Goal: Task Accomplishment & Management: Complete application form

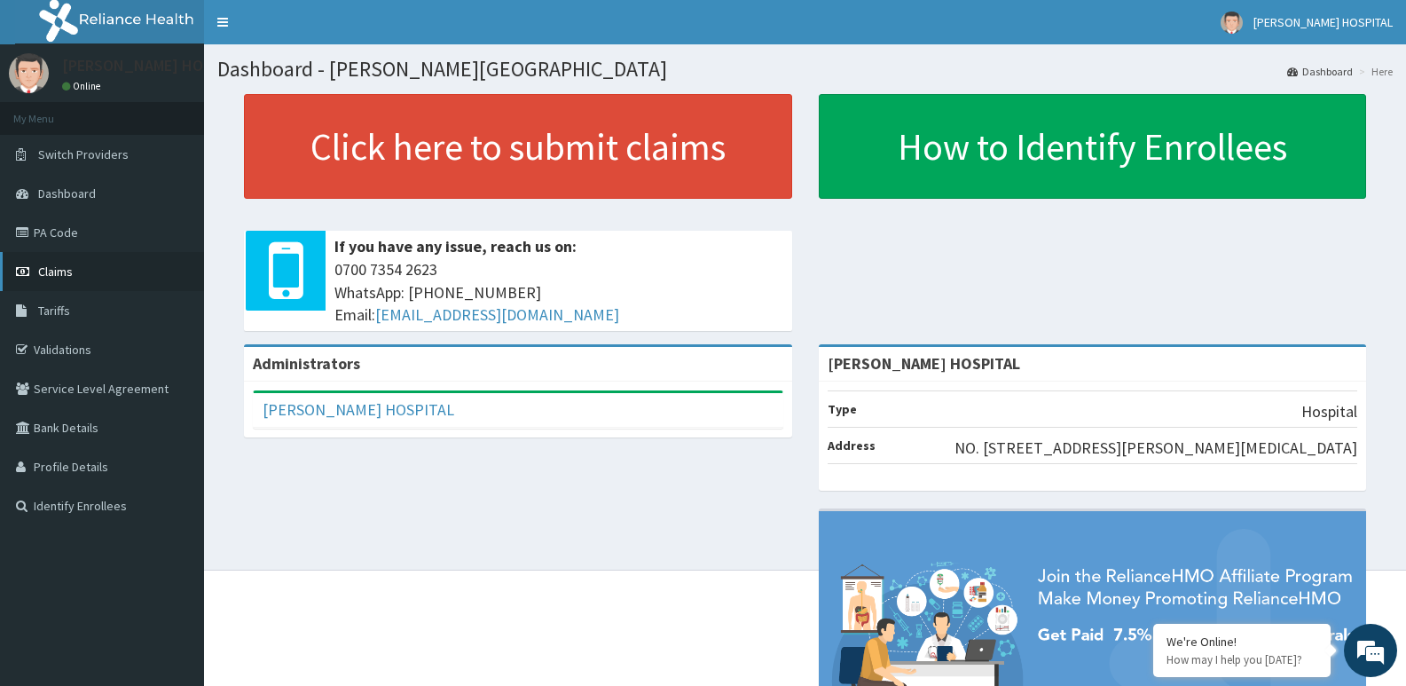
click at [121, 281] on link "Claims" at bounding box center [102, 271] width 204 height 39
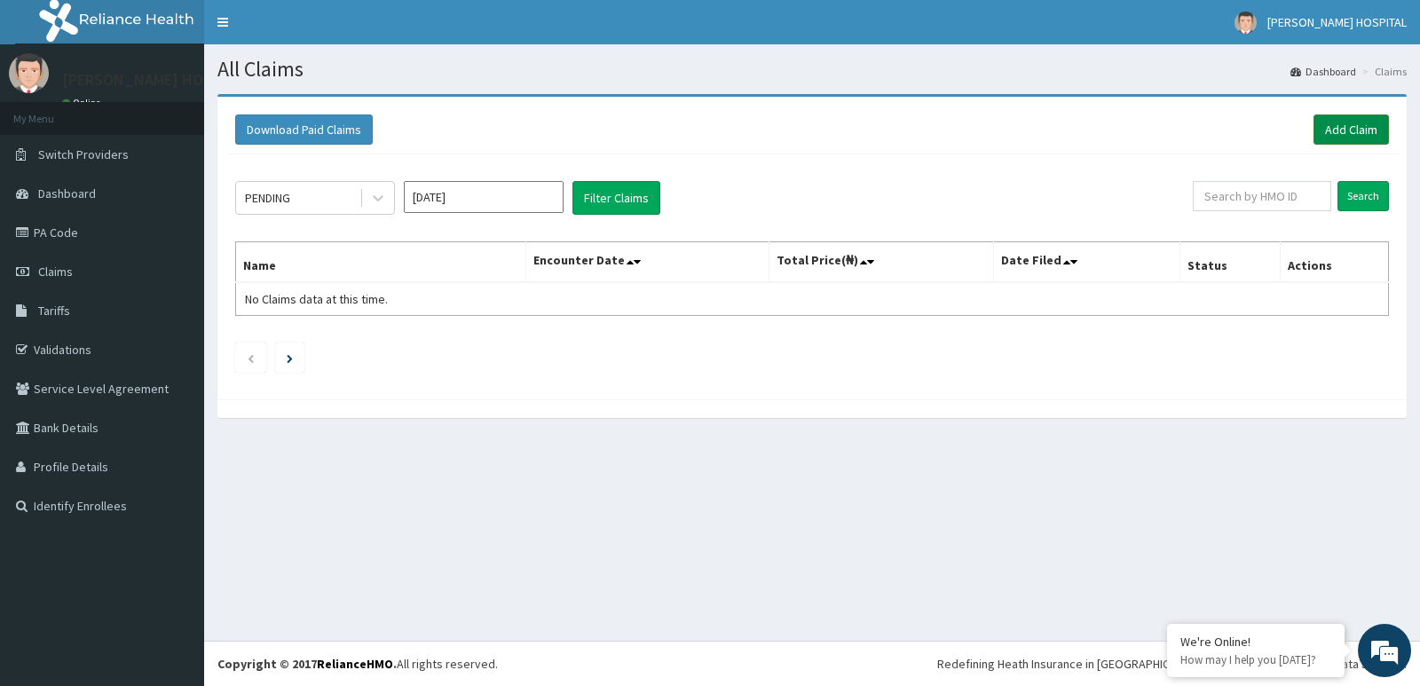
click at [1334, 123] on link "Add Claim" at bounding box center [1350, 129] width 75 height 30
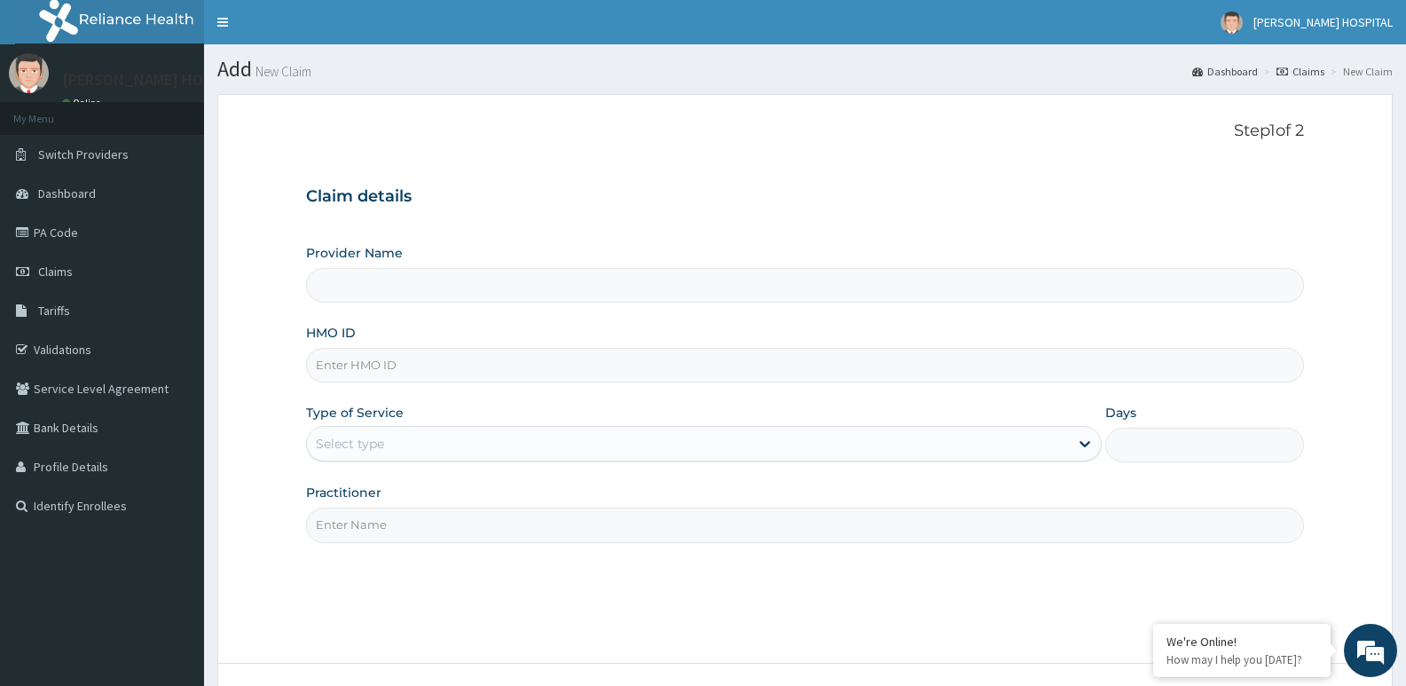
type input "[PERSON_NAME] HOSPITAL"
click at [439, 362] on input "HMO ID" at bounding box center [805, 365] width 998 height 35
paste input "VOO/10012/A"
type input "VOO/10012/A"
click at [473, 443] on div "Select type" at bounding box center [687, 443] width 761 height 28
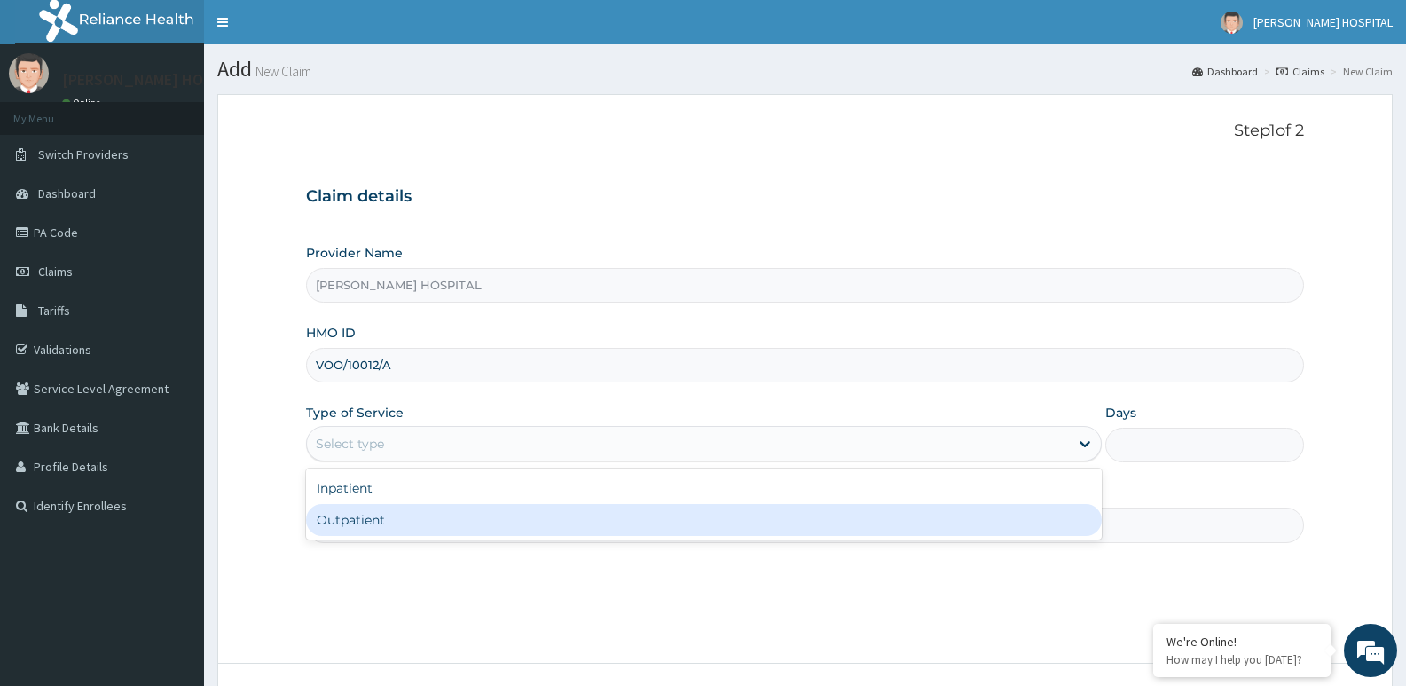
click at [413, 517] on div "Outpatient" at bounding box center [703, 520] width 795 height 32
type input "1"
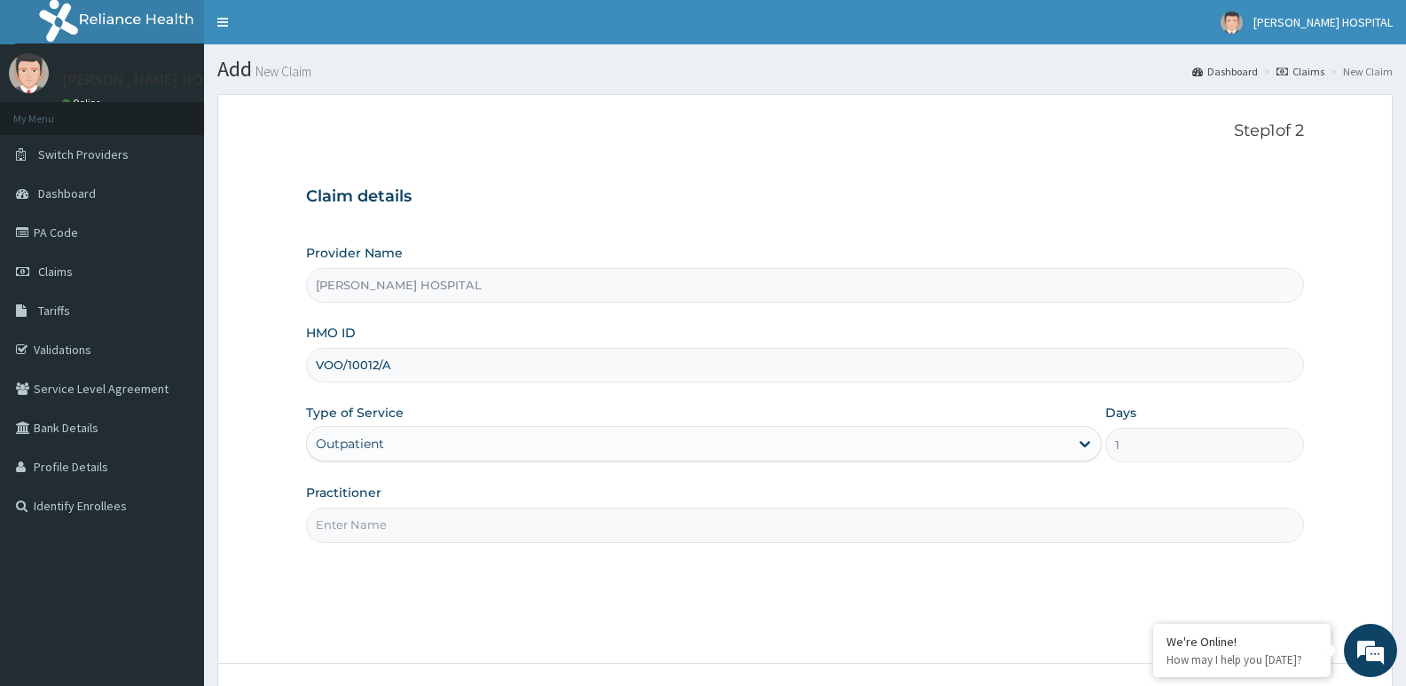
click at [646, 517] on input "Practitioner" at bounding box center [805, 525] width 998 height 35
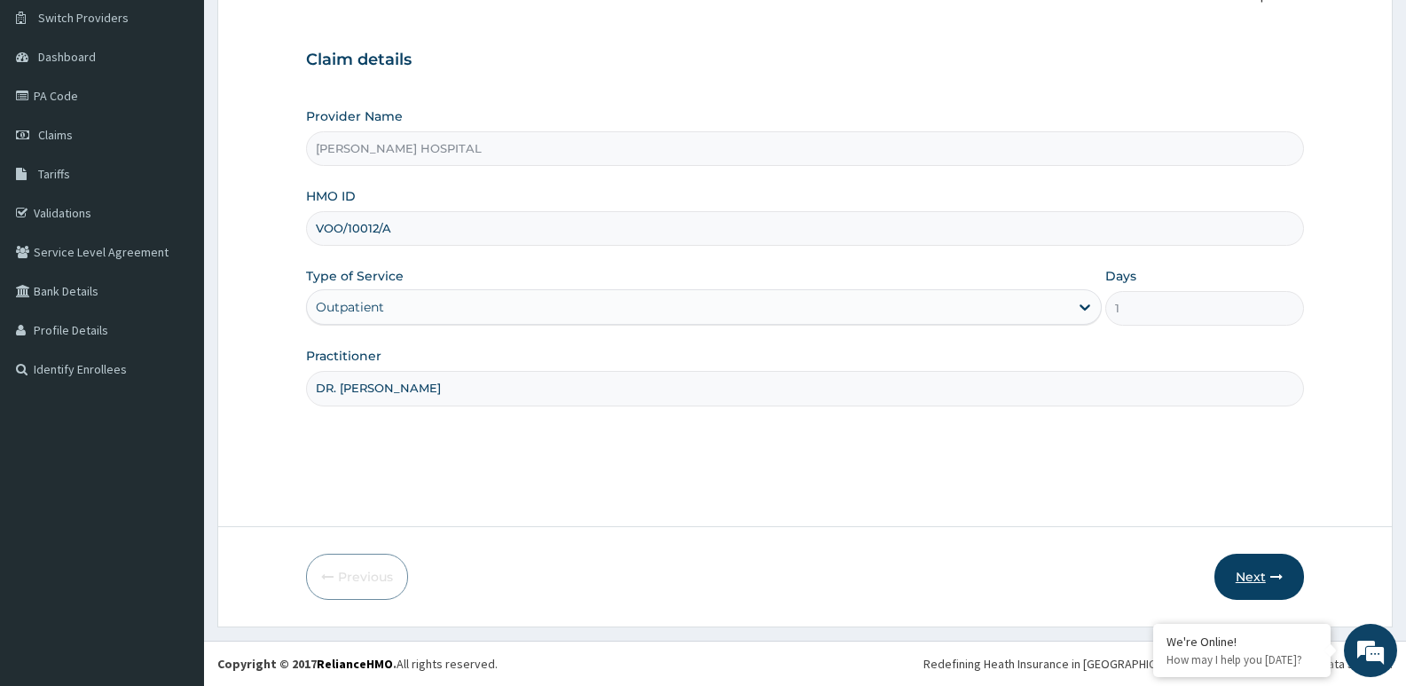
type input "DR. CHRIS"
click at [1247, 574] on button "Next" at bounding box center [1260, 577] width 90 height 46
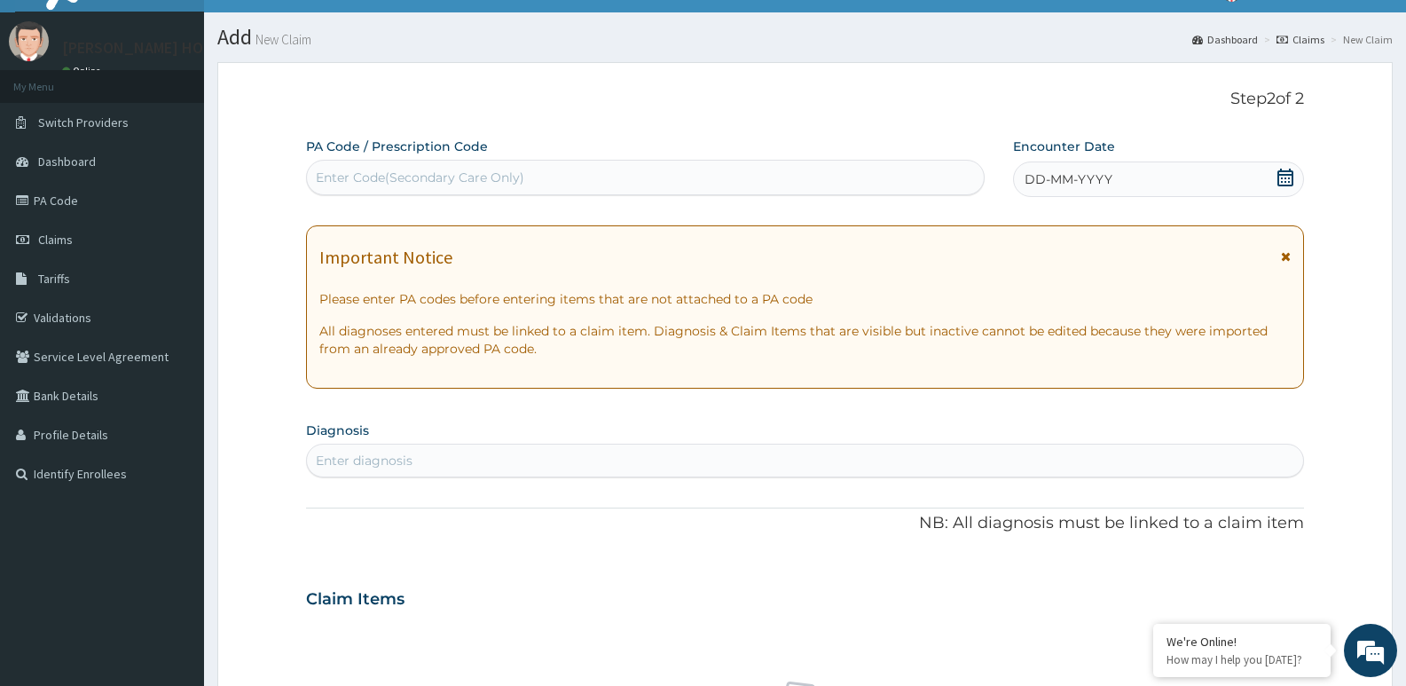
scroll to position [29, 0]
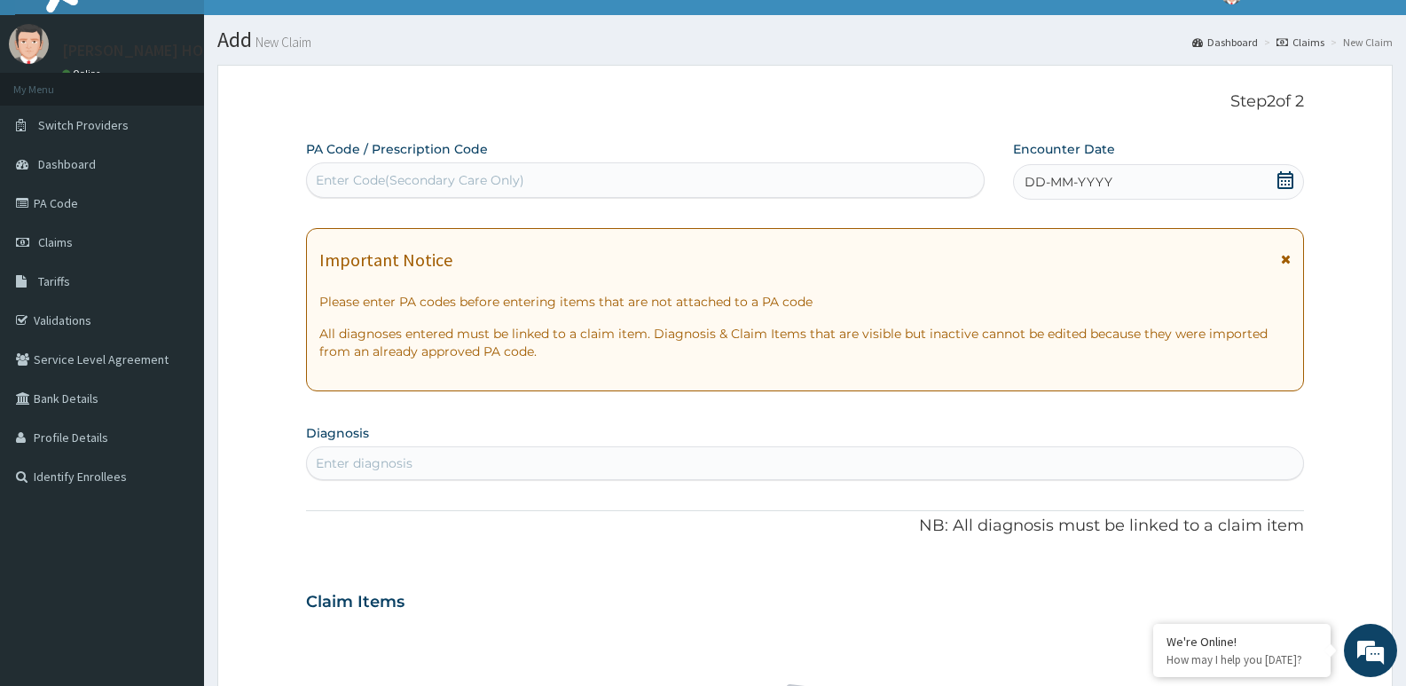
click at [1283, 176] on icon at bounding box center [1286, 180] width 18 height 18
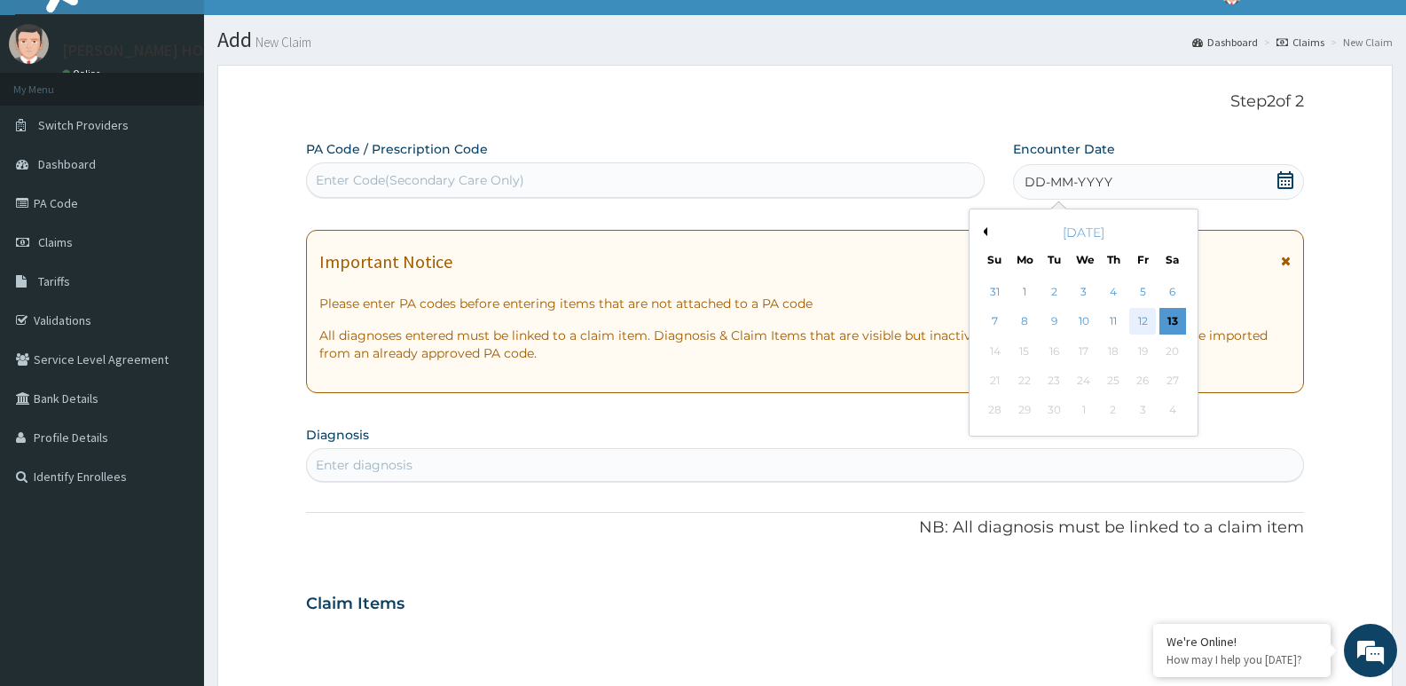
click at [1141, 324] on div "12" at bounding box center [1142, 322] width 27 height 27
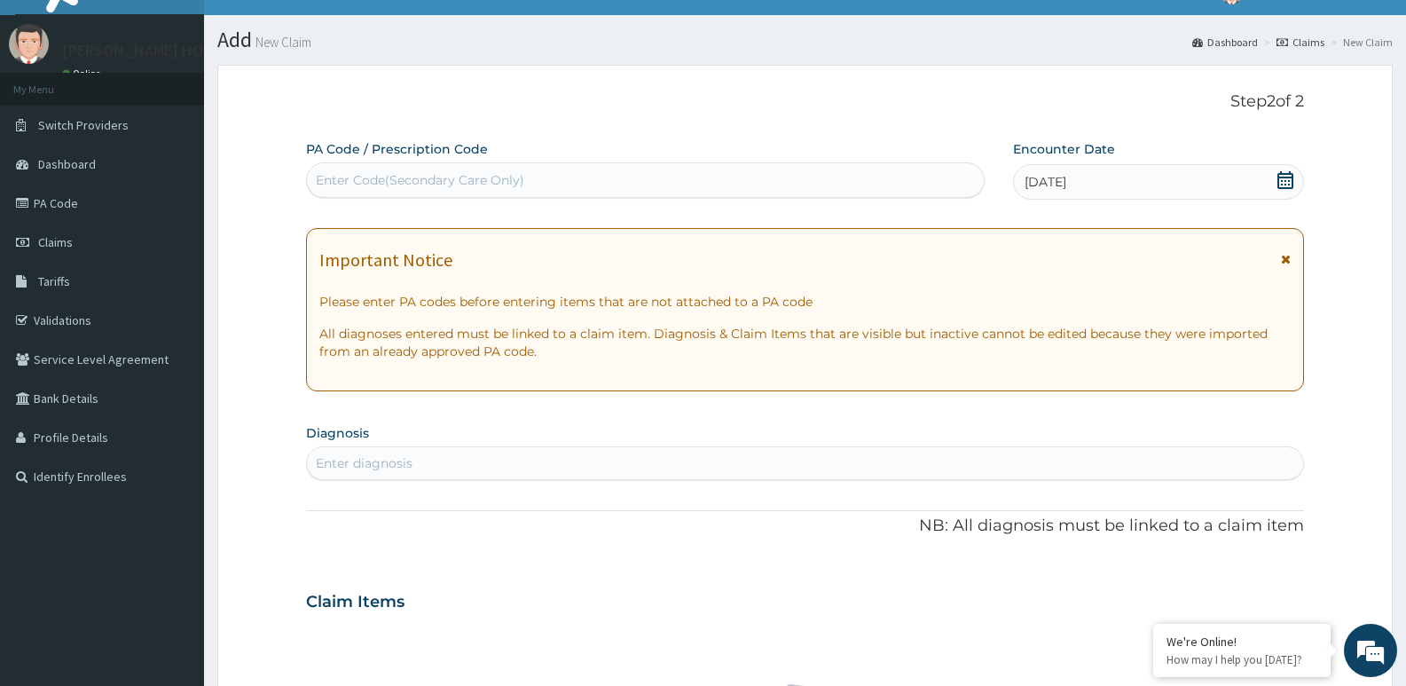
click at [522, 451] on div "Enter diagnosis" at bounding box center [805, 463] width 996 height 28
type input "Endome"
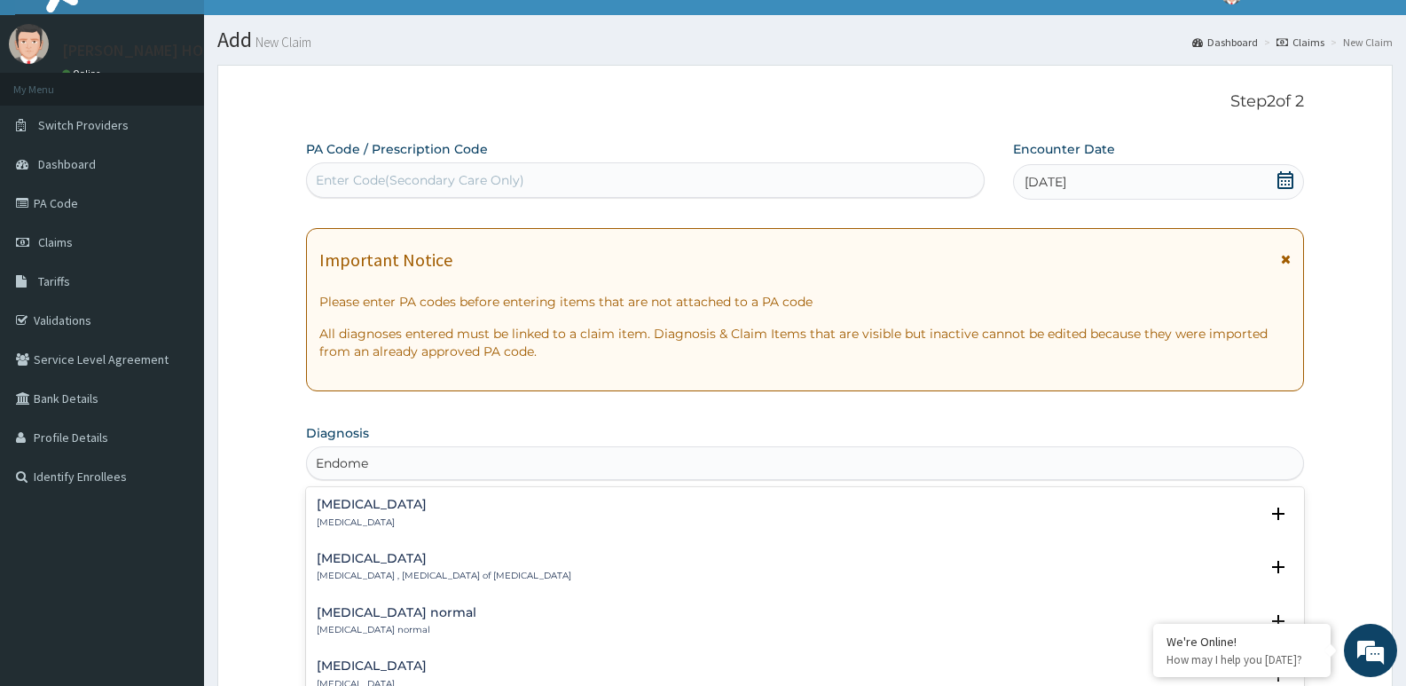
click at [403, 504] on div "Endometritis Endometritis" at bounding box center [805, 513] width 977 height 31
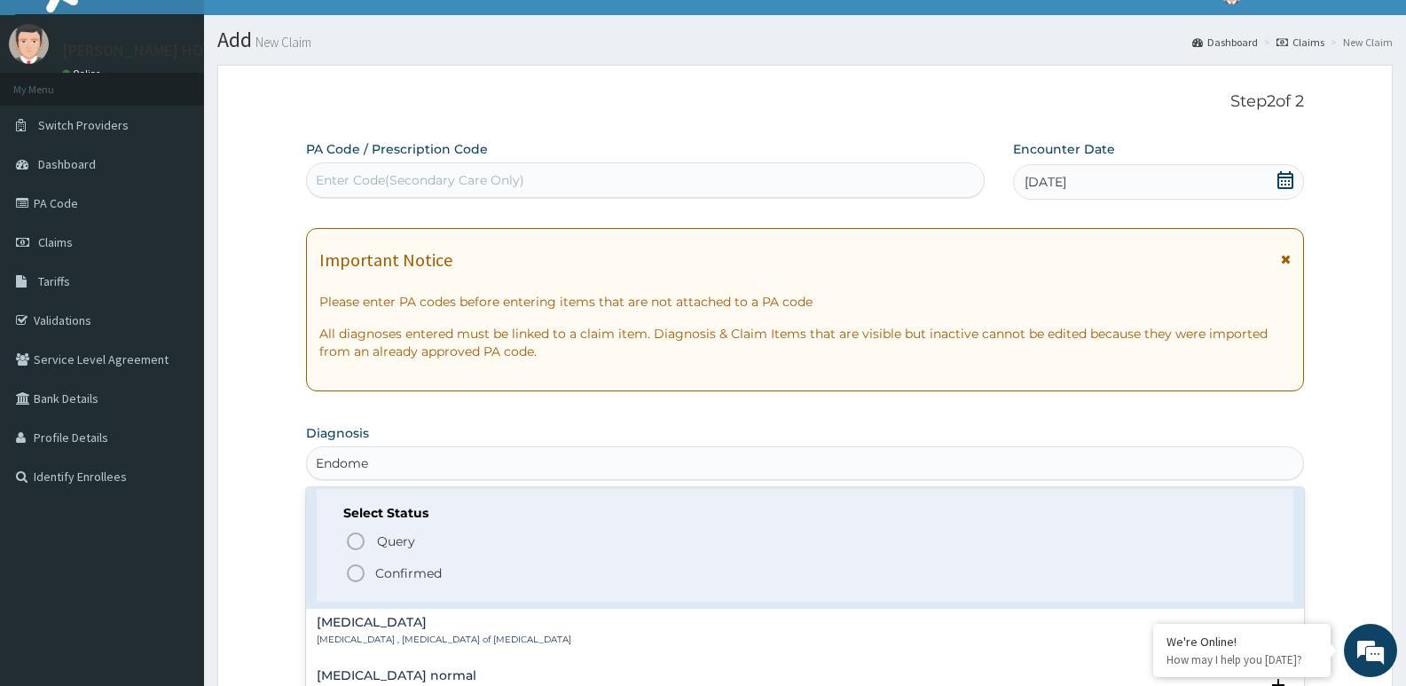
scroll to position [59, 0]
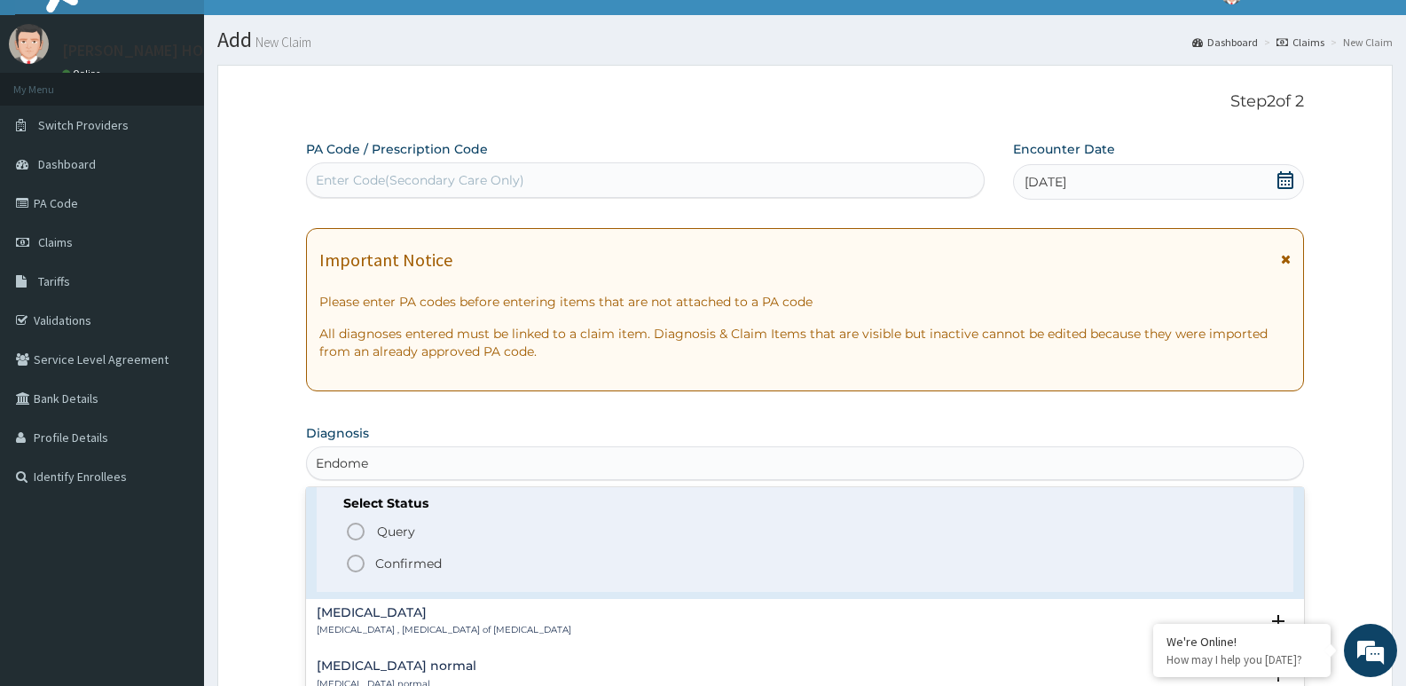
click at [357, 563] on icon "status option filled" at bounding box center [355, 563] width 21 height 21
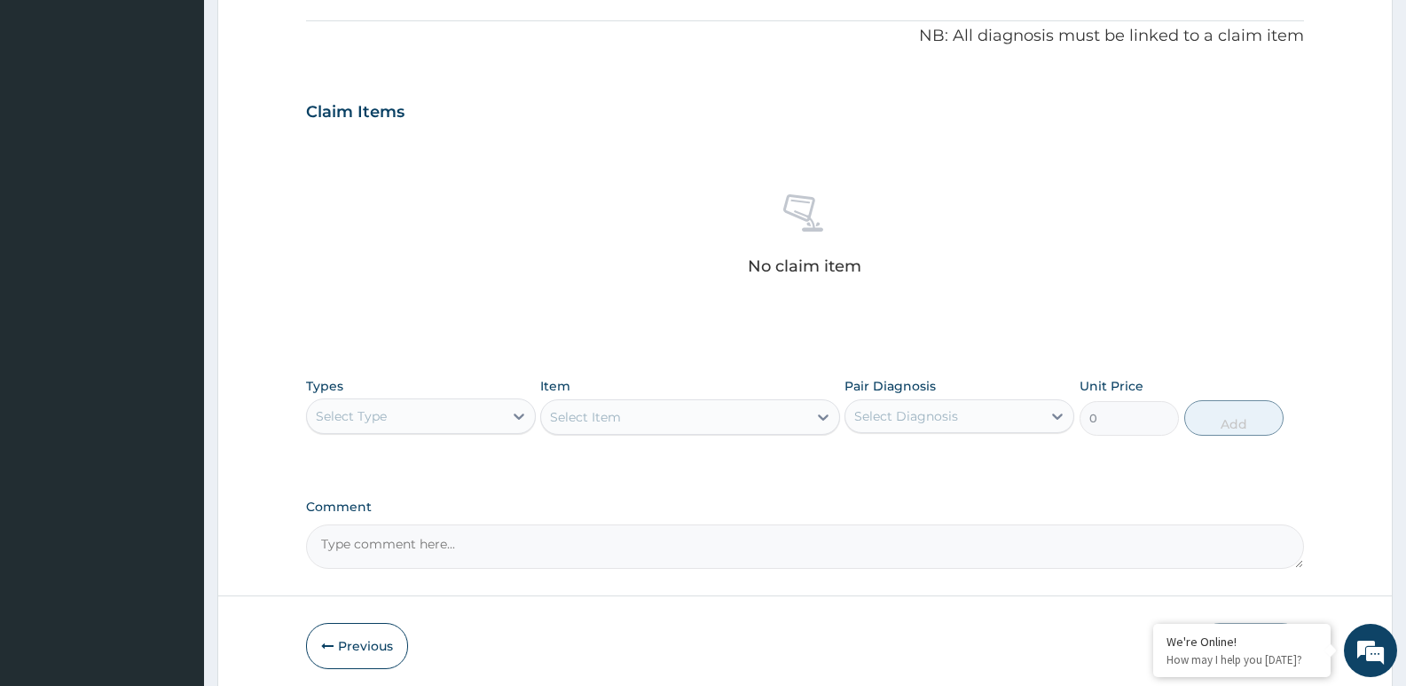
scroll to position [525, 0]
click at [468, 422] on div "Select Type" at bounding box center [405, 415] width 196 height 28
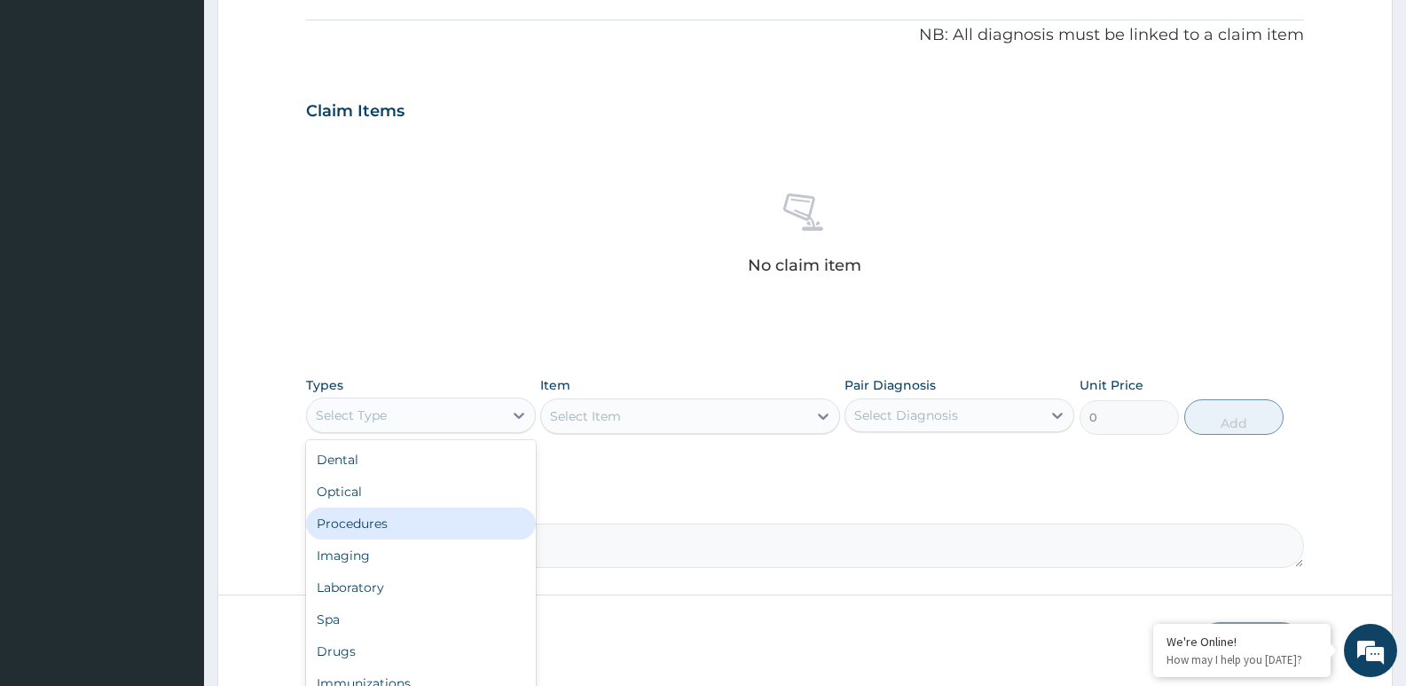
click at [405, 524] on div "Procedures" at bounding box center [421, 524] width 230 height 32
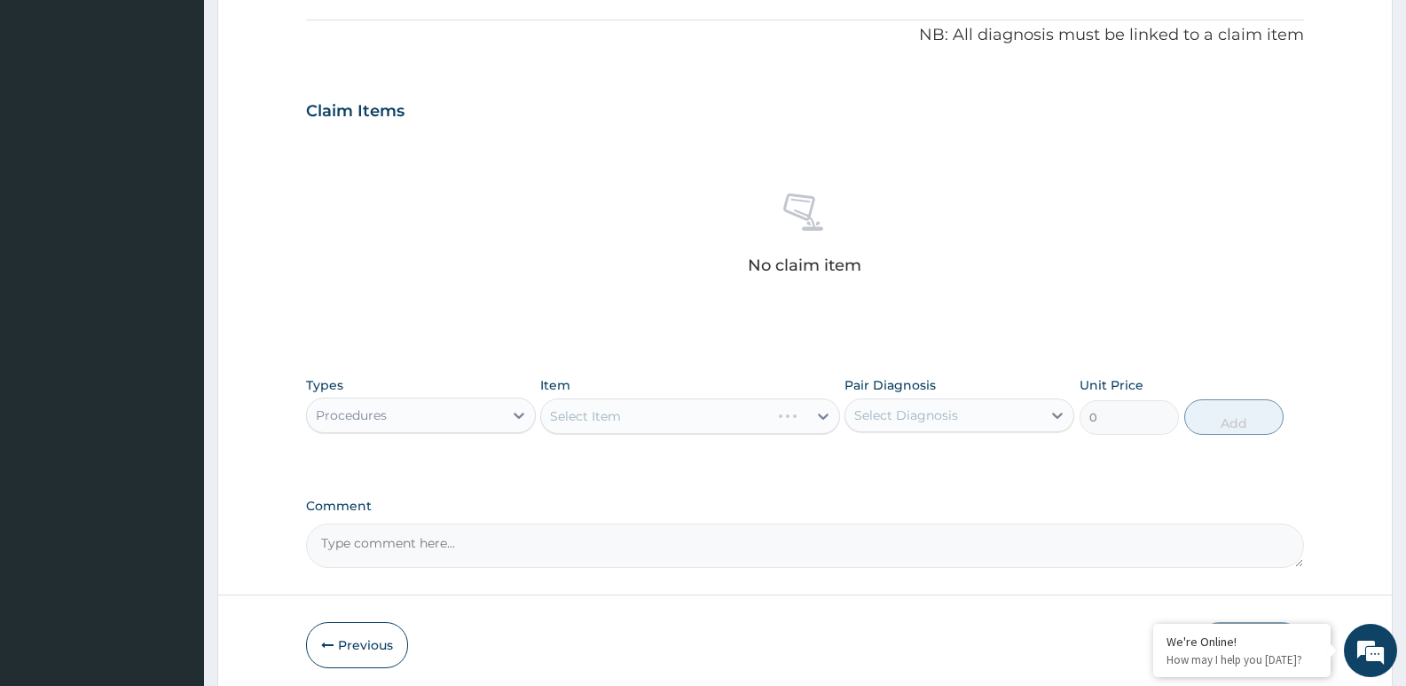
click at [637, 419] on div "Select Item" at bounding box center [689, 415] width 299 height 35
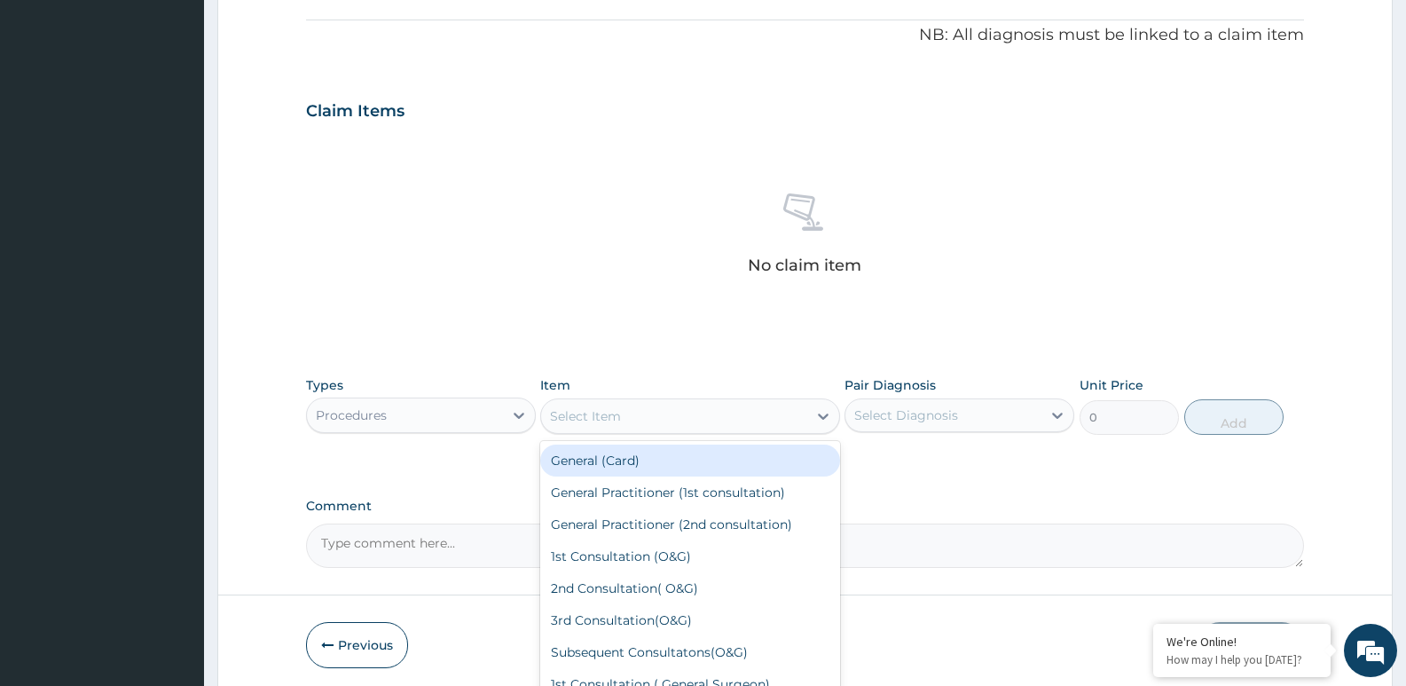
click at [747, 398] on div "Select Item" at bounding box center [689, 415] width 299 height 35
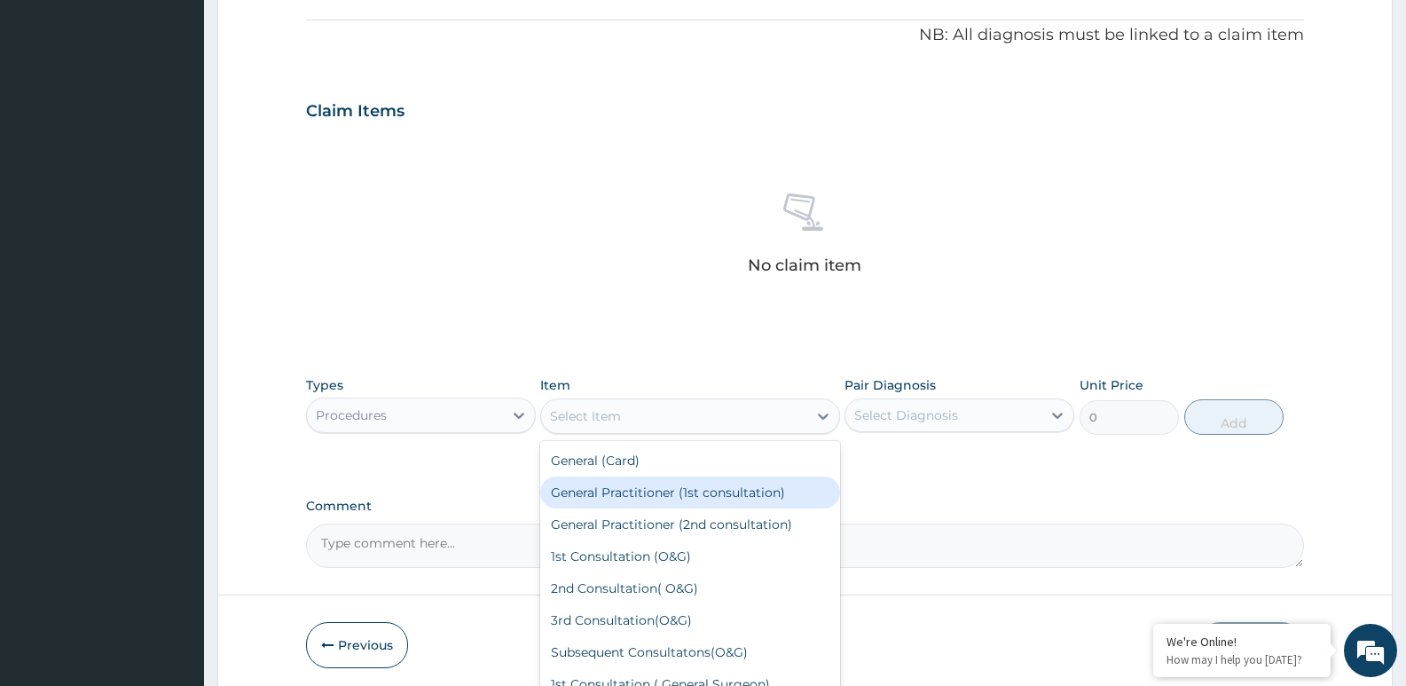
click at [705, 495] on div "General Practitioner (1st consultation)" at bounding box center [689, 492] width 299 height 32
type input "2500"
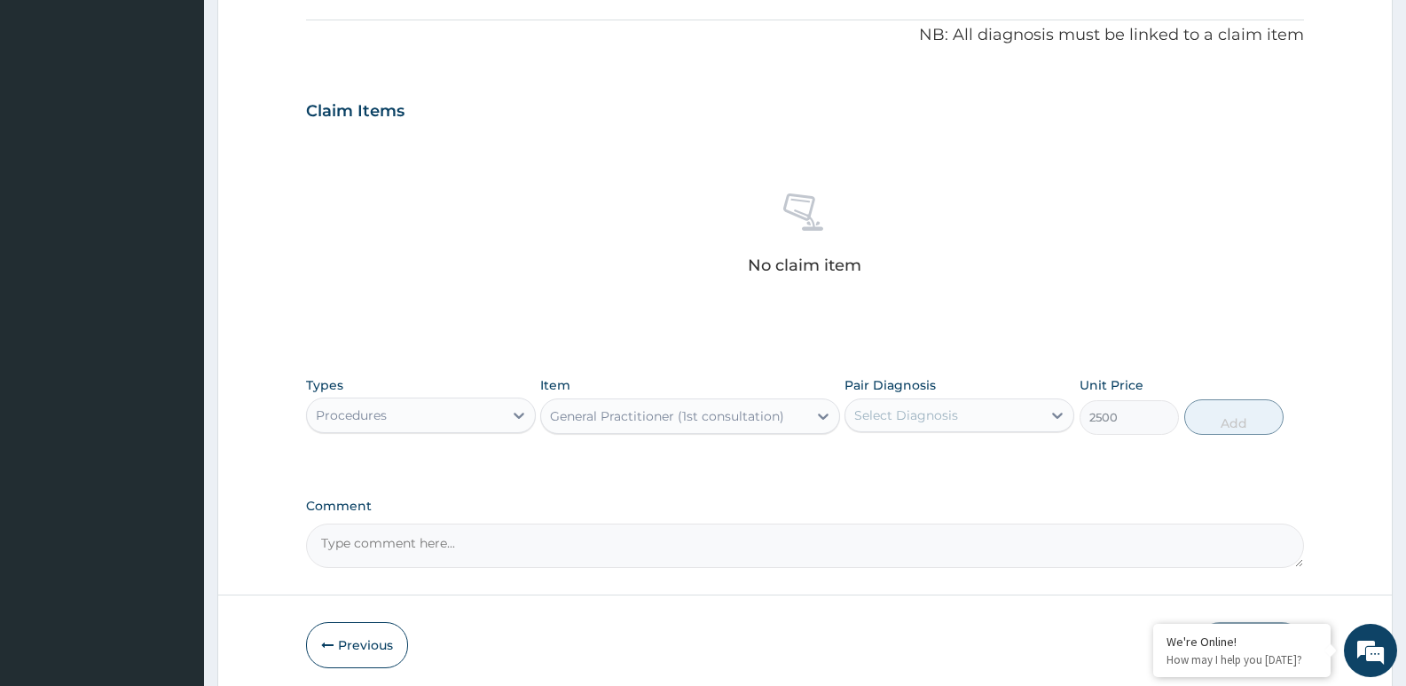
click at [930, 407] on div "Select Diagnosis" at bounding box center [906, 415] width 104 height 18
click at [894, 461] on label "Endometritis" at bounding box center [929, 459] width 110 height 18
checkbox input "true"
click at [1242, 421] on button "Add" at bounding box center [1234, 416] width 99 height 35
type input "0"
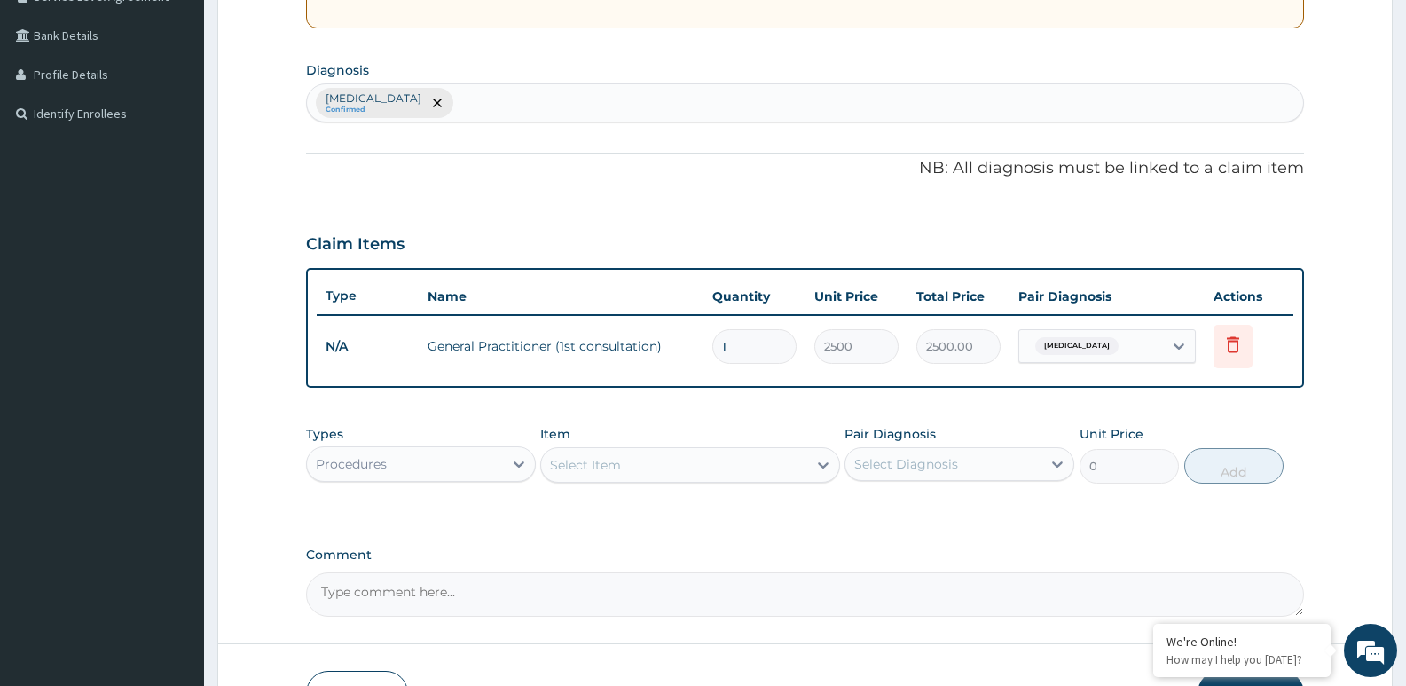
scroll to position [420, 0]
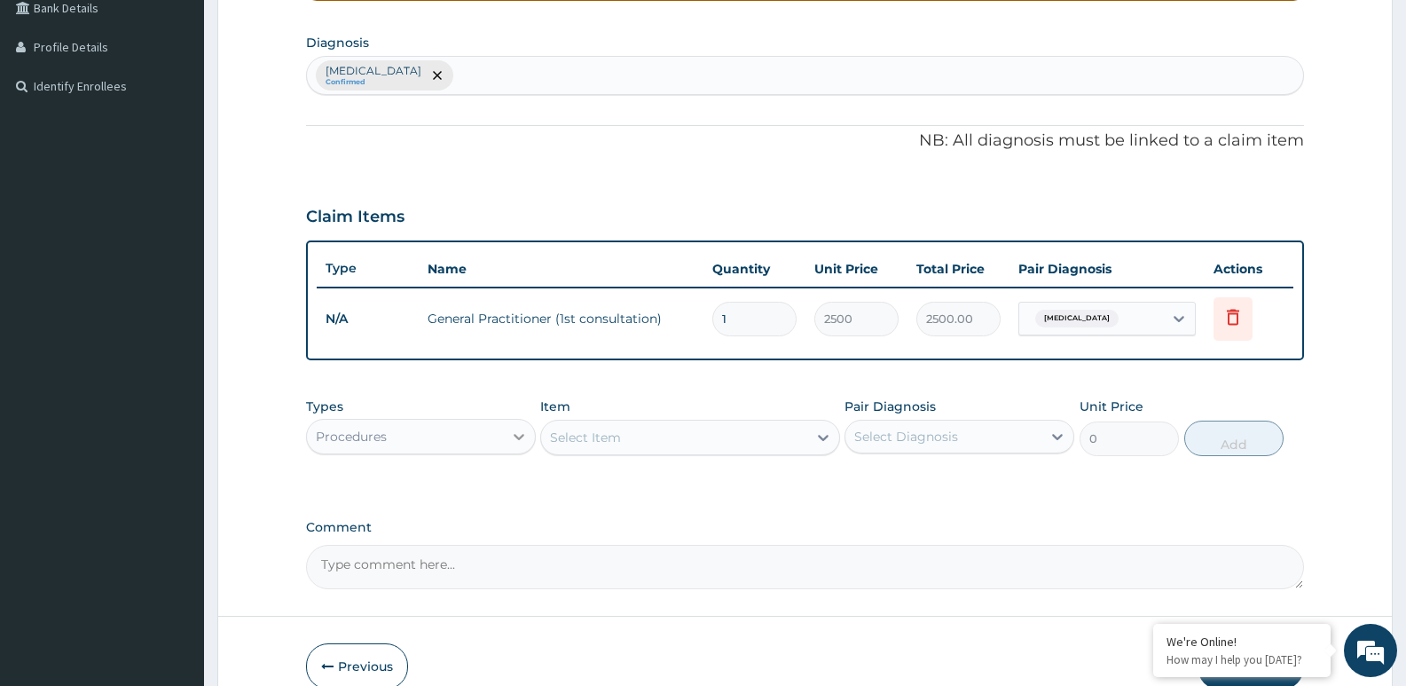
click at [523, 441] on icon at bounding box center [519, 437] width 18 height 18
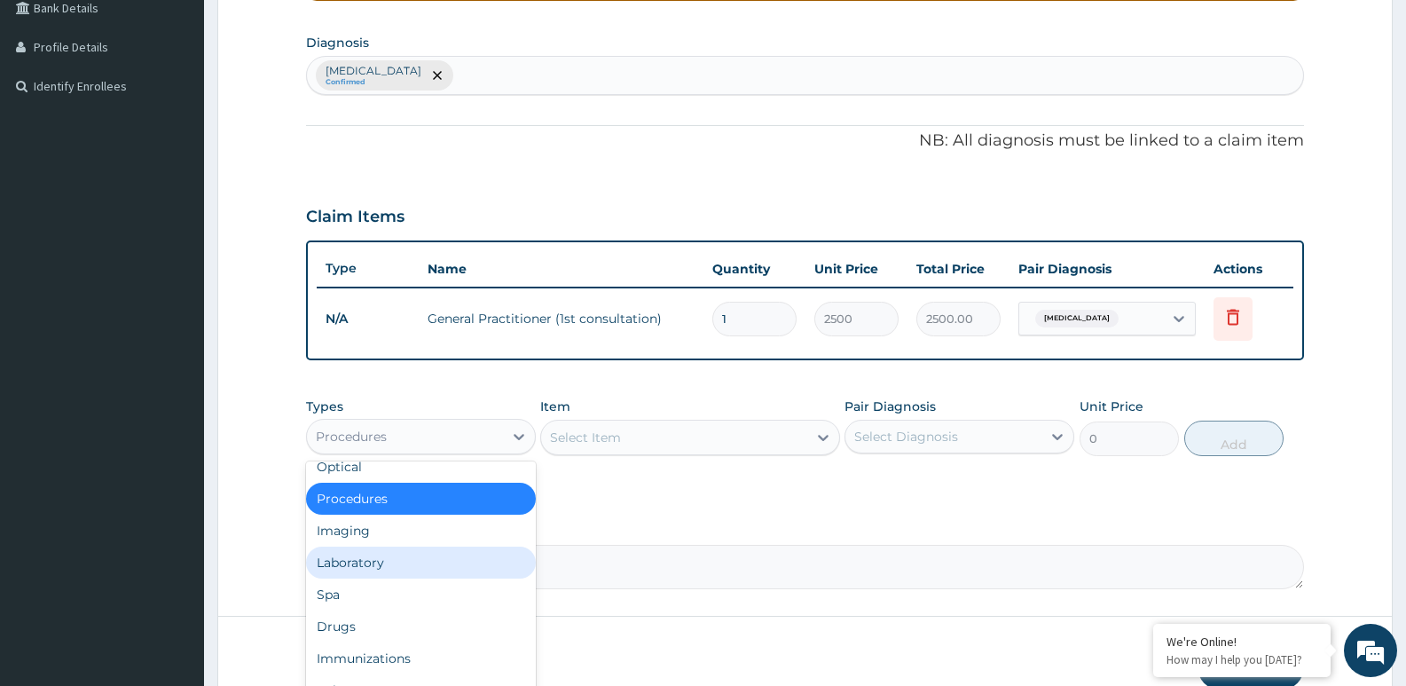
scroll to position [47, 0]
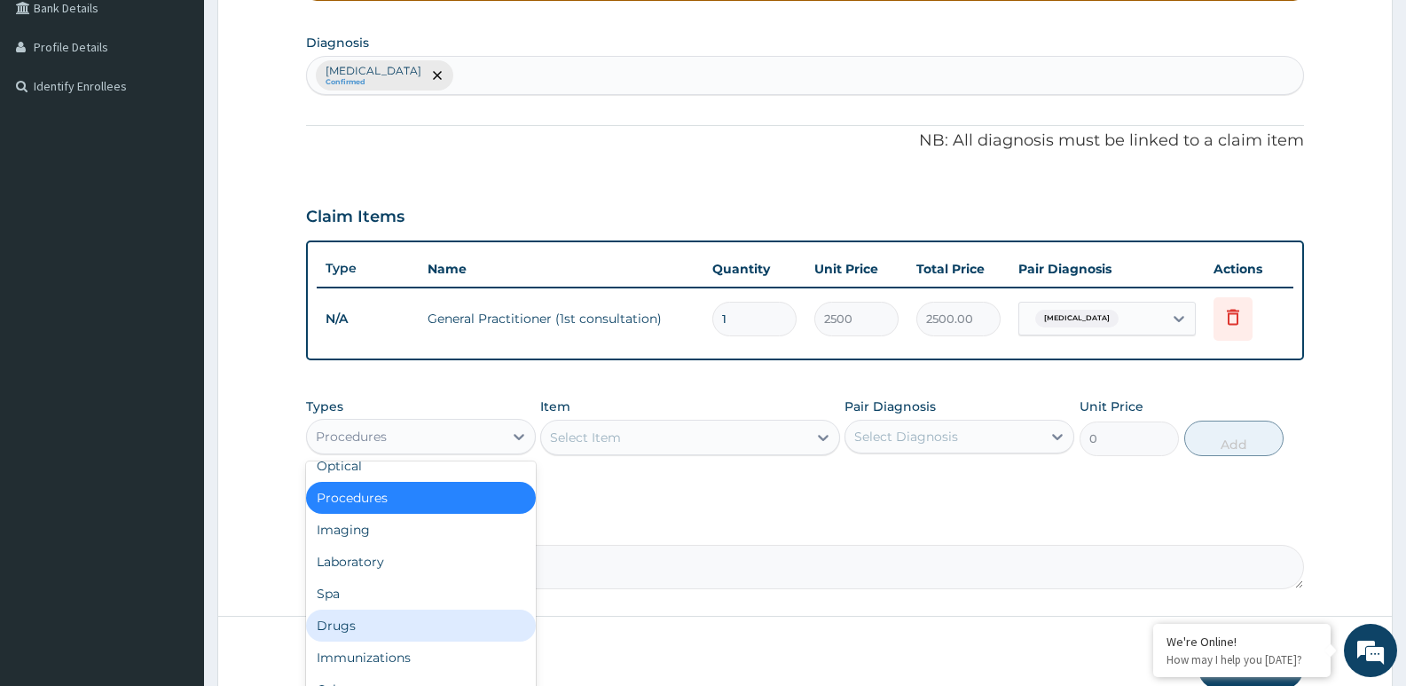
click at [394, 630] on div "Drugs" at bounding box center [421, 626] width 230 height 32
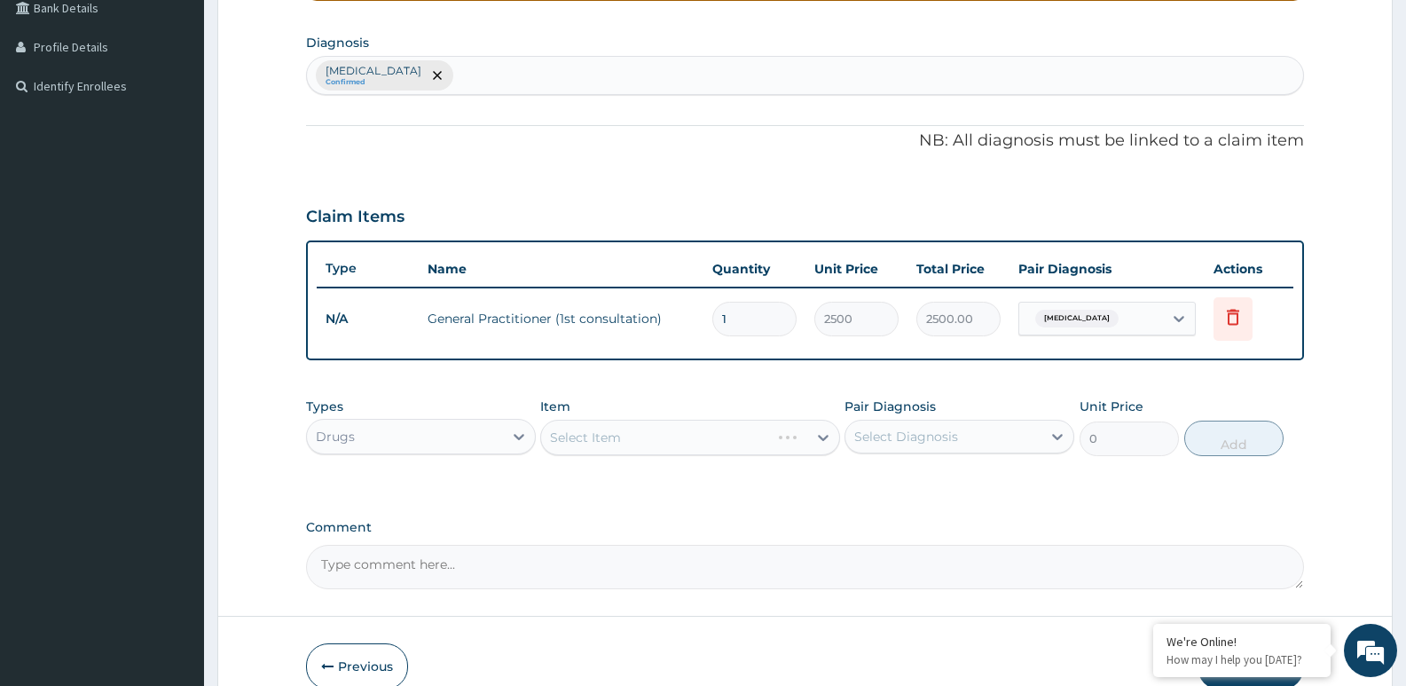
click at [628, 450] on div "Select Item" at bounding box center [689, 437] width 299 height 35
click at [628, 441] on div "Select Item" at bounding box center [689, 437] width 299 height 35
click at [683, 423] on div "Select Item" at bounding box center [673, 437] width 265 height 28
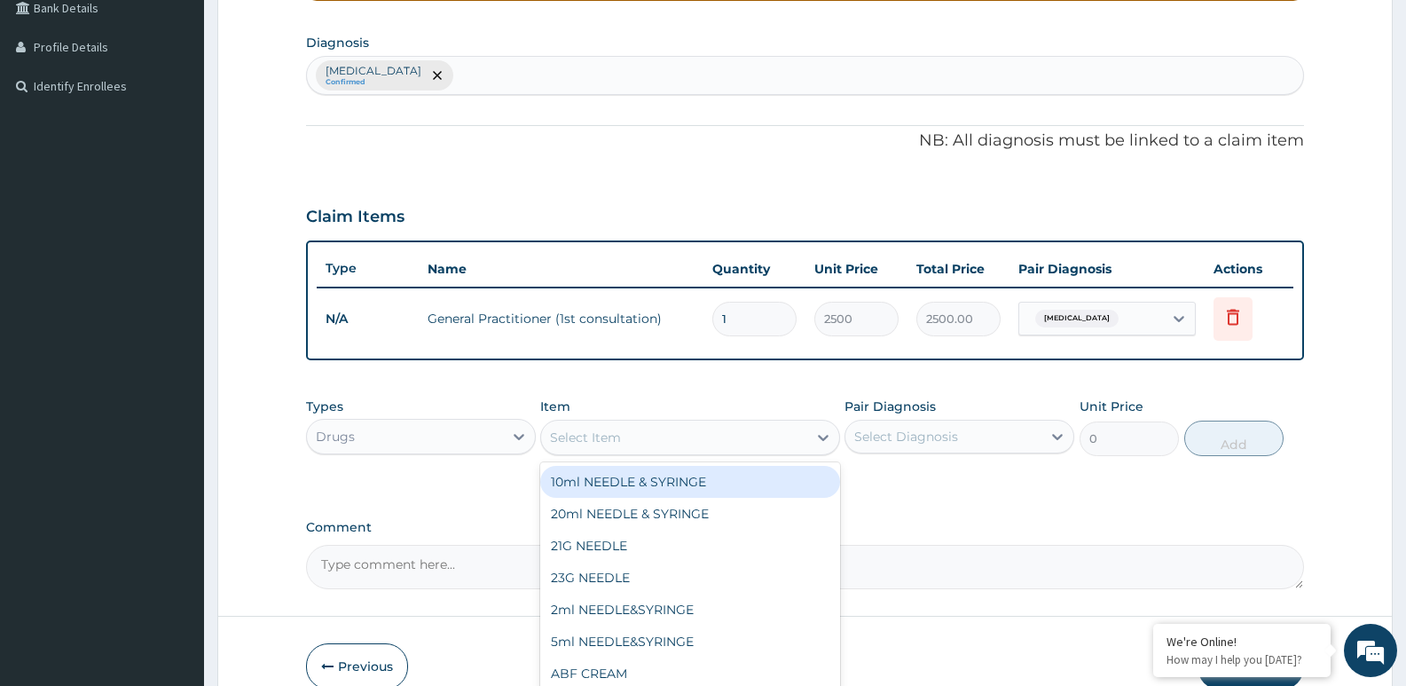
click at [710, 430] on div "Select Item" at bounding box center [673, 437] width 265 height 28
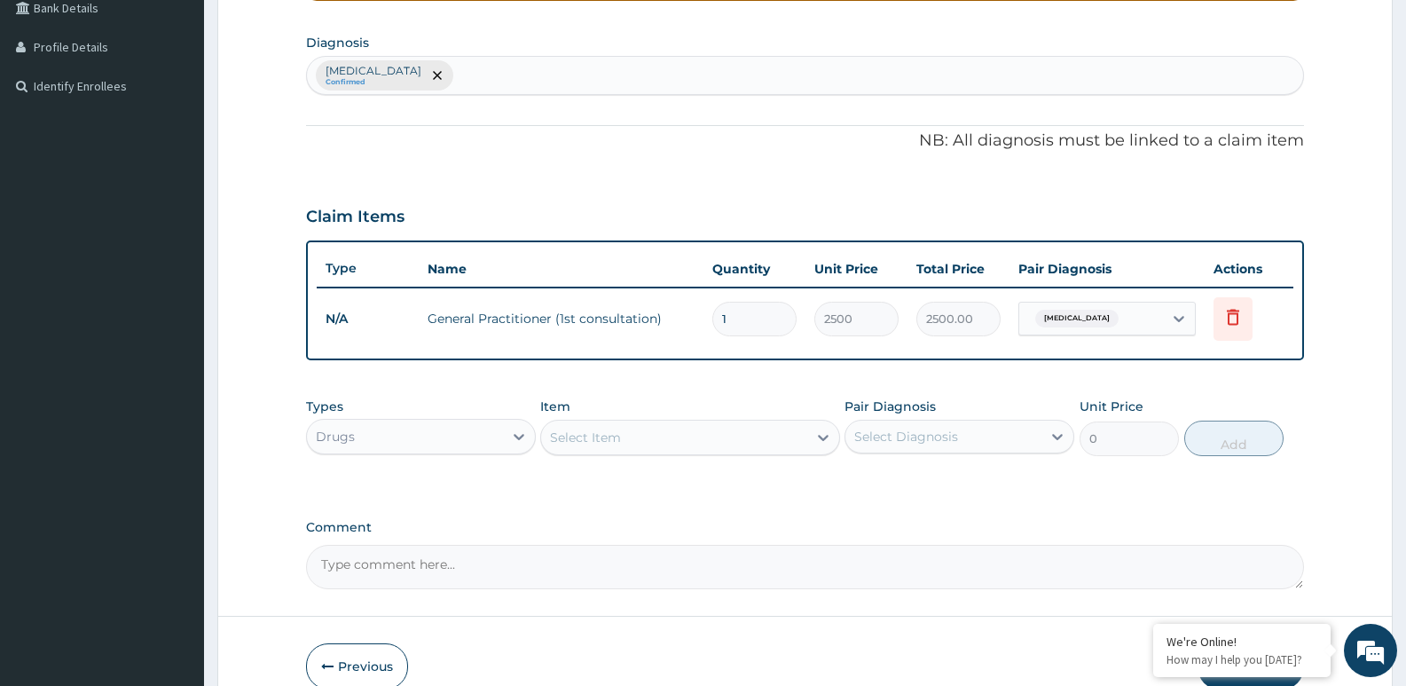
click at [710, 431] on div "Select Item" at bounding box center [673, 437] width 265 height 28
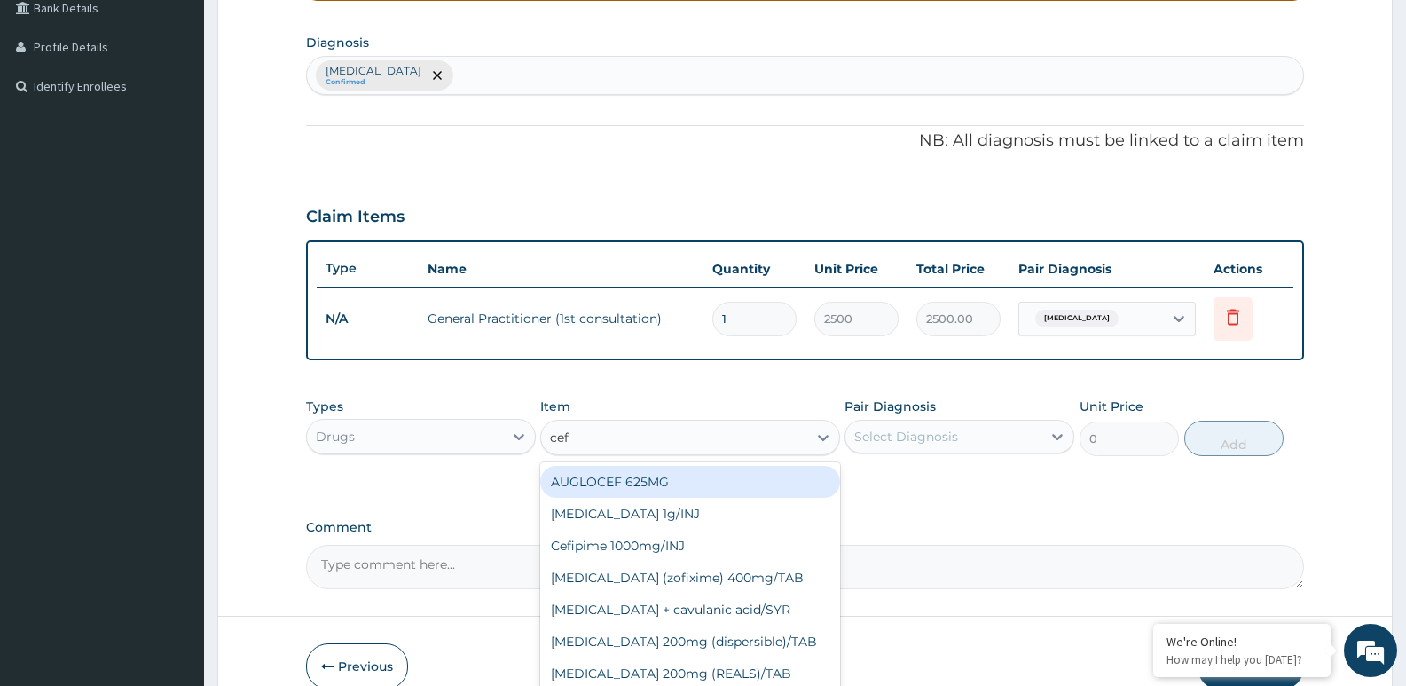
type input "cef"
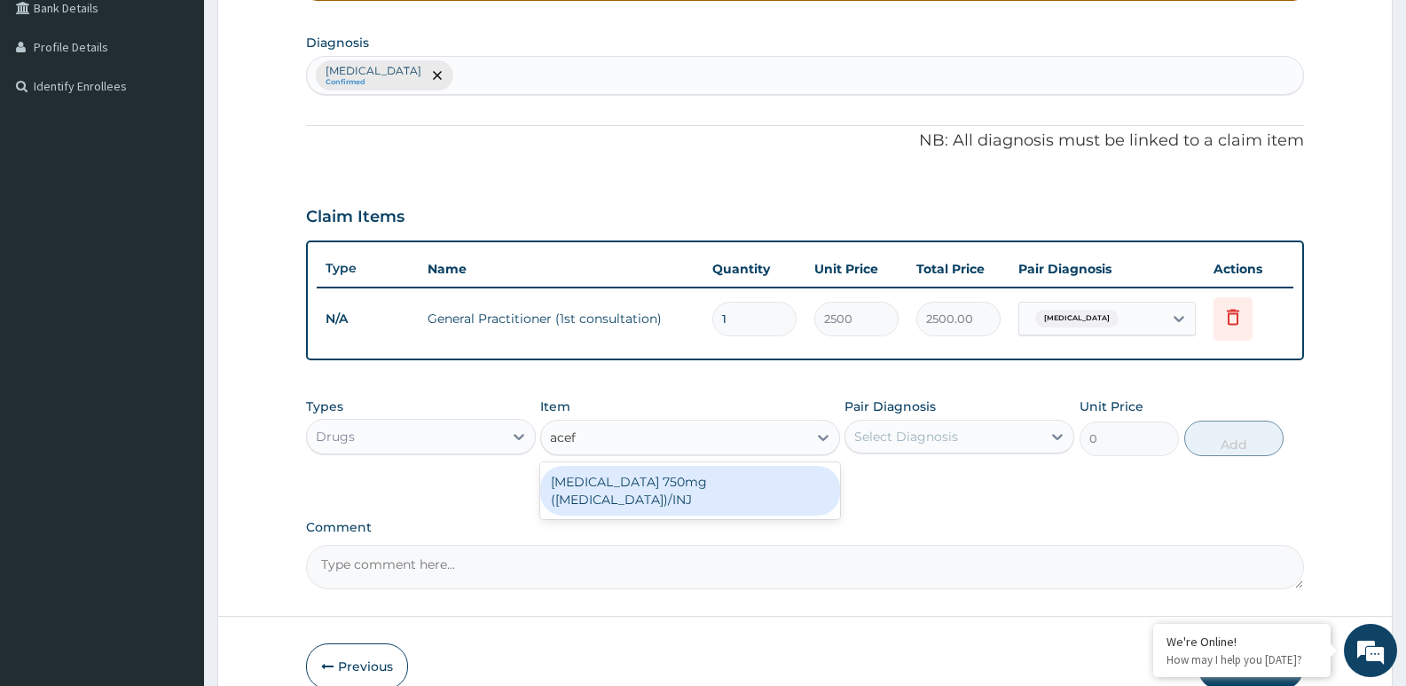
type input "acef"
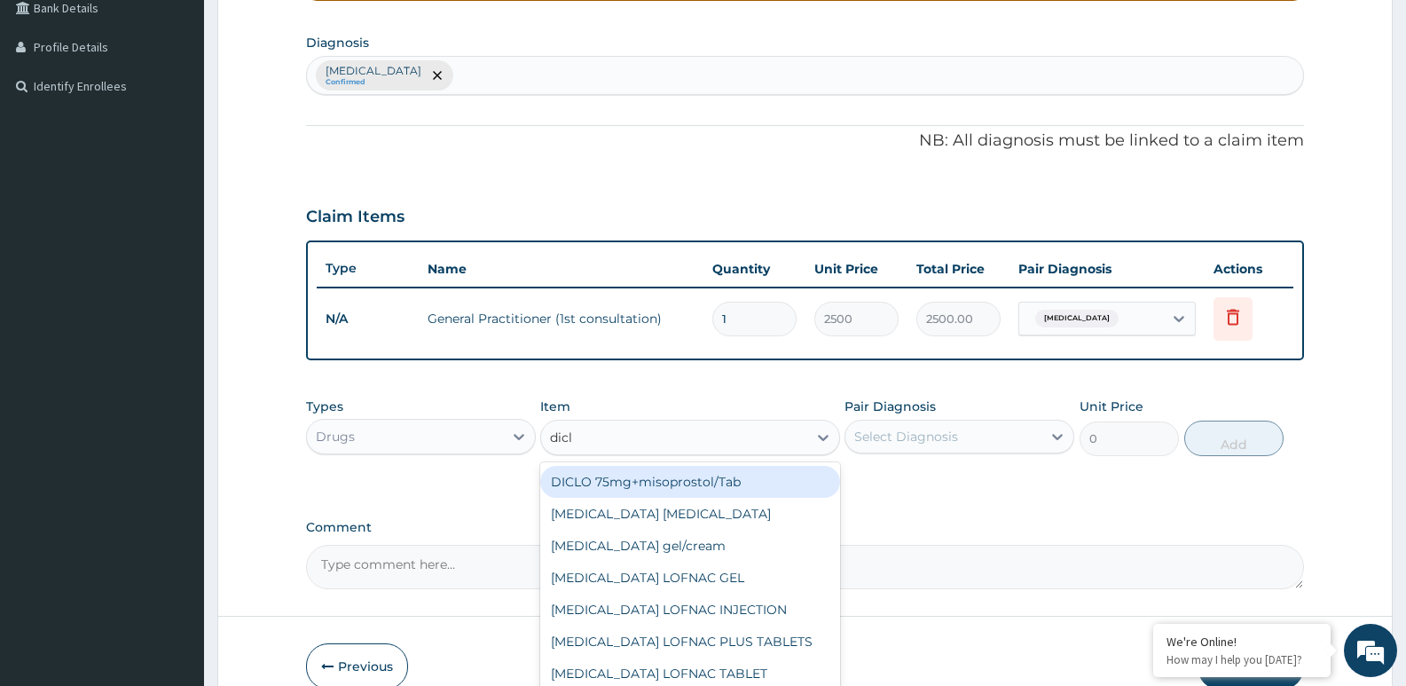
type input "diclo"
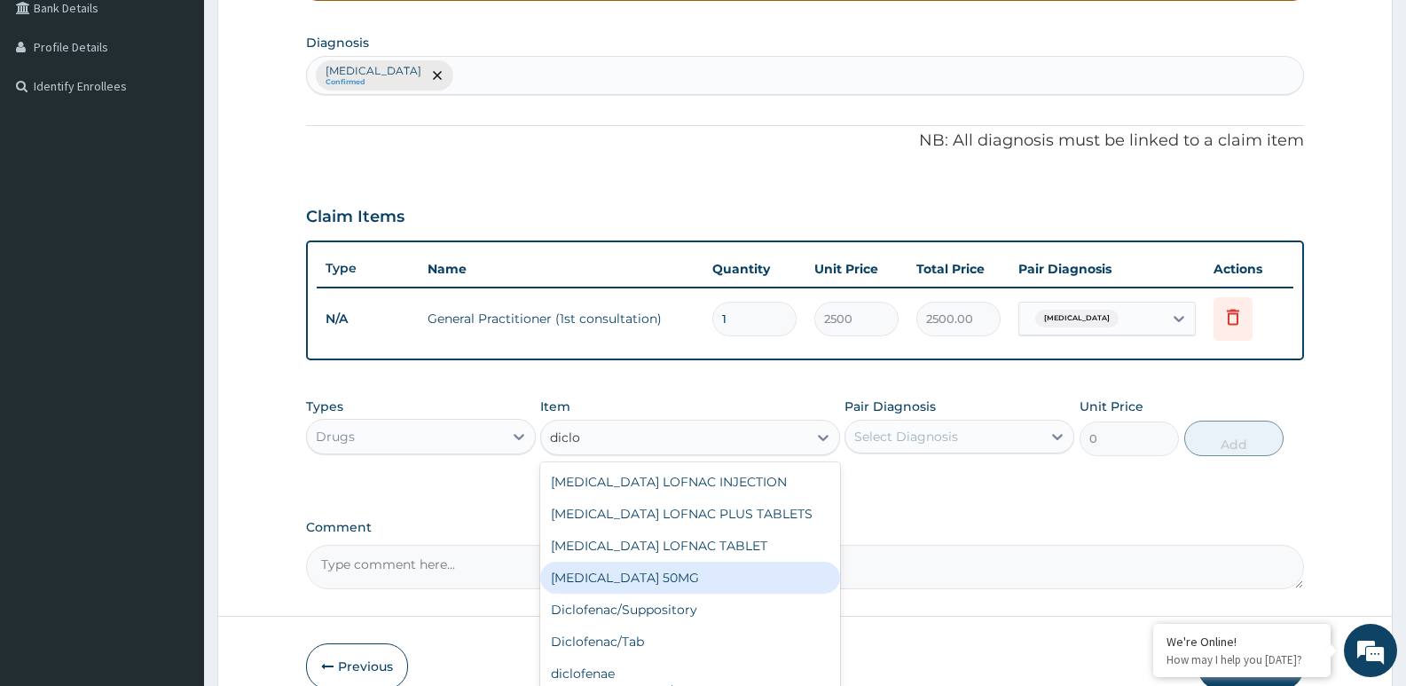
scroll to position [123, 0]
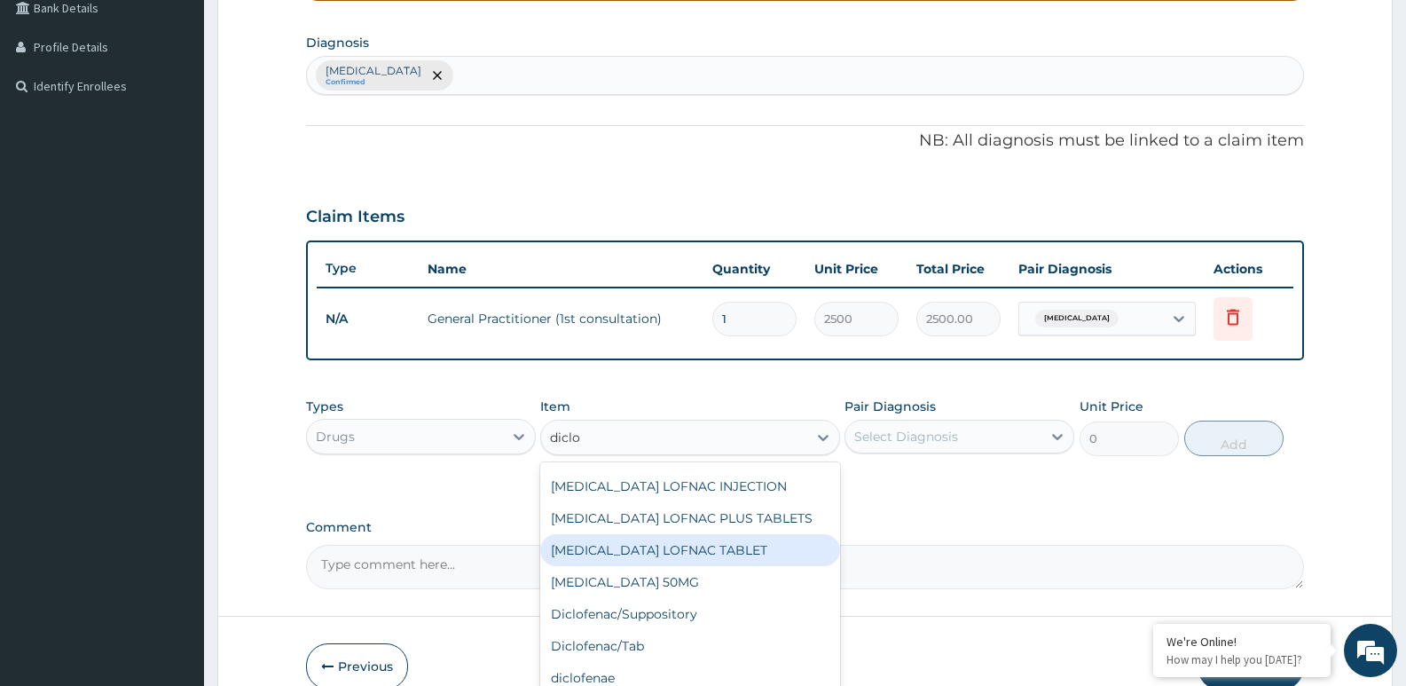
click at [718, 555] on div "Diclofenac LOFNAC TABLET" at bounding box center [689, 550] width 299 height 32
type input "101"
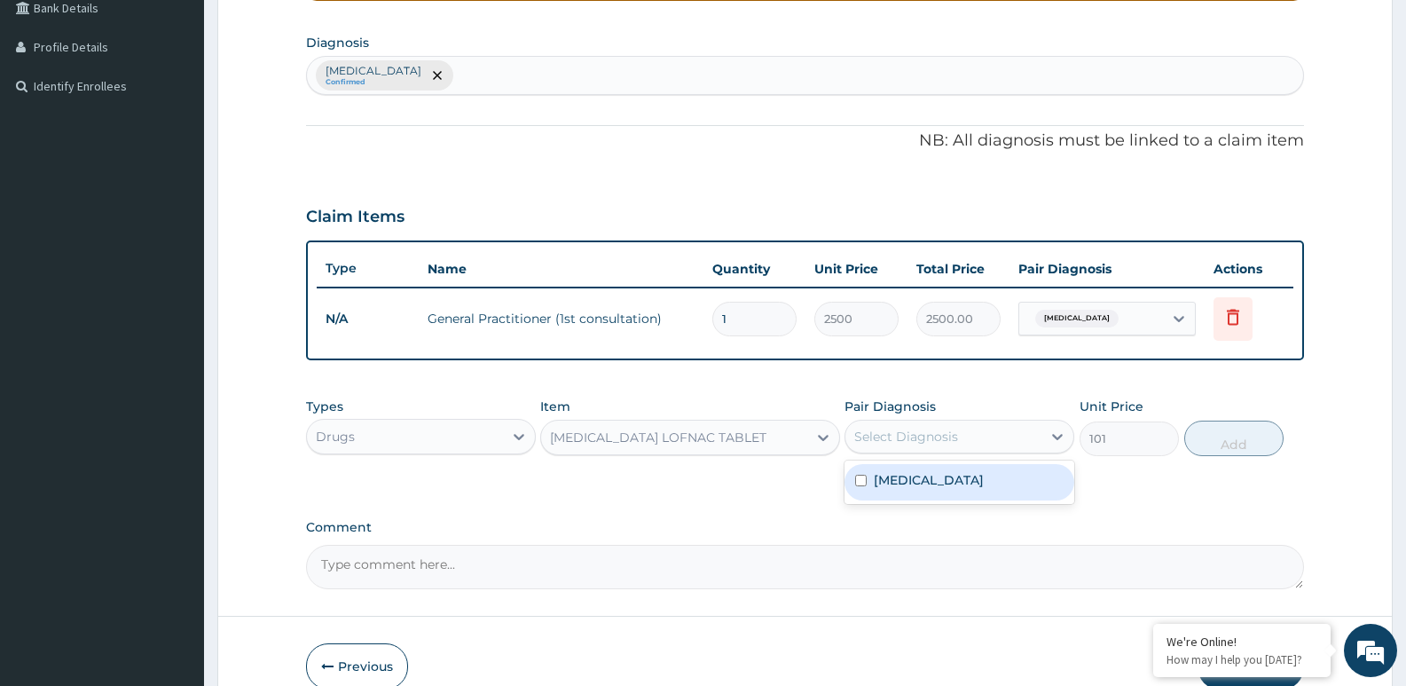
click at [898, 429] on div "Select Diagnosis" at bounding box center [906, 437] width 104 height 18
click at [883, 478] on label "Endometritis" at bounding box center [929, 480] width 110 height 18
checkbox input "true"
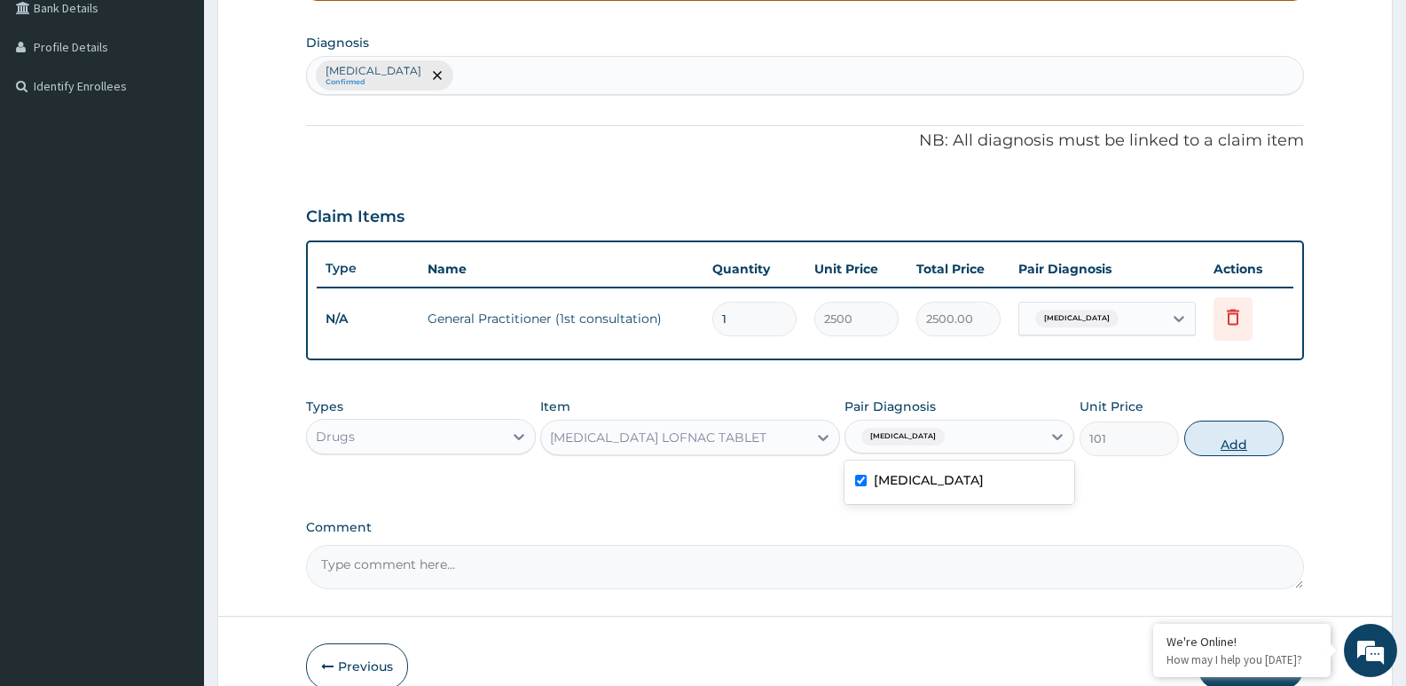
click at [1223, 447] on button "Add" at bounding box center [1234, 438] width 99 height 35
type input "0"
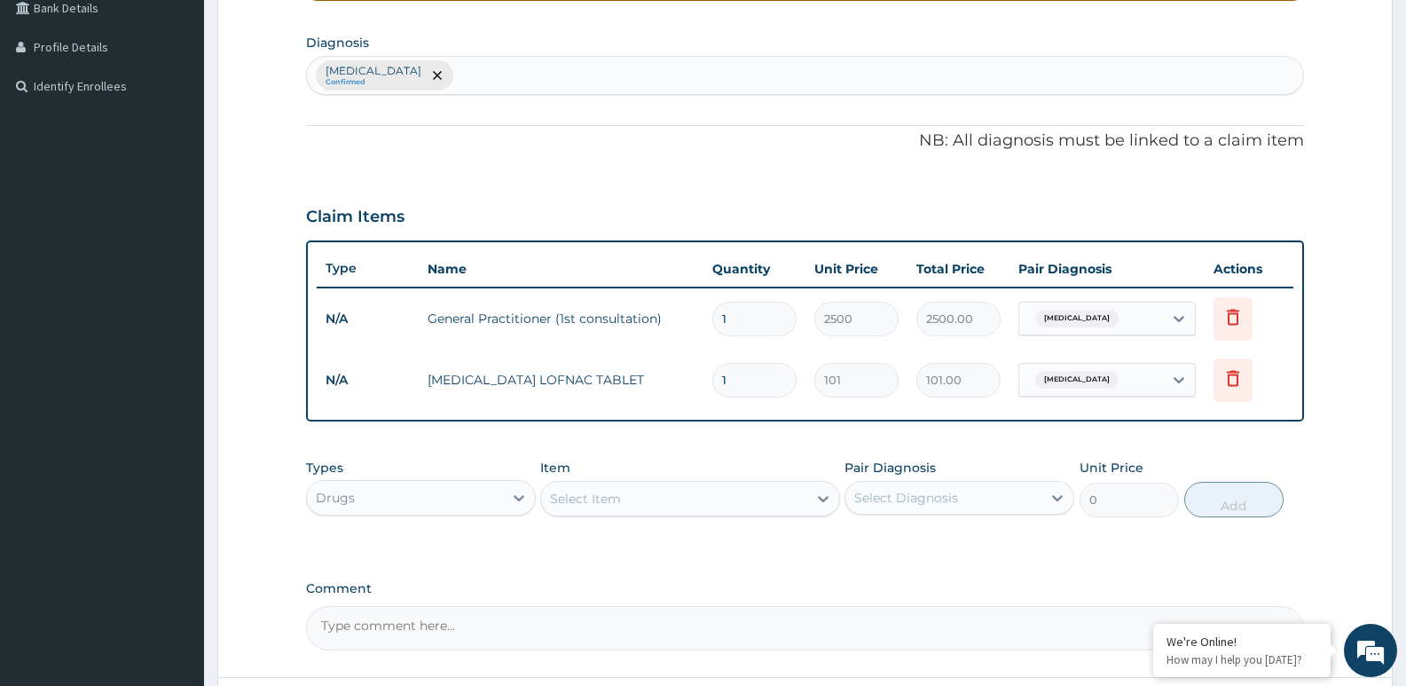
type input "10"
type input "1010.00"
type input "10"
click at [1179, 179] on div "PA Code / Prescription Code Enter Code(Secondary Care Only) Encounter Date 12-0…" at bounding box center [805, 200] width 998 height 901
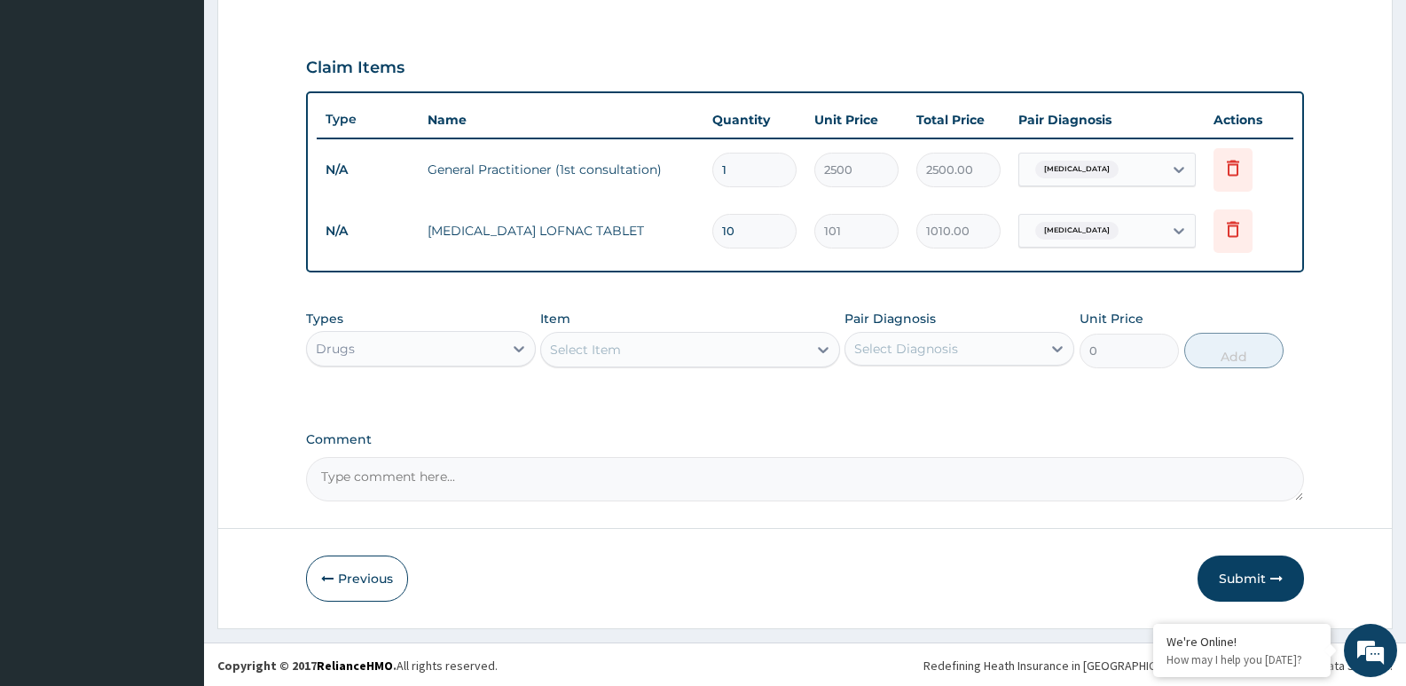
scroll to position [571, 0]
click at [1238, 565] on button "Submit" at bounding box center [1251, 577] width 106 height 46
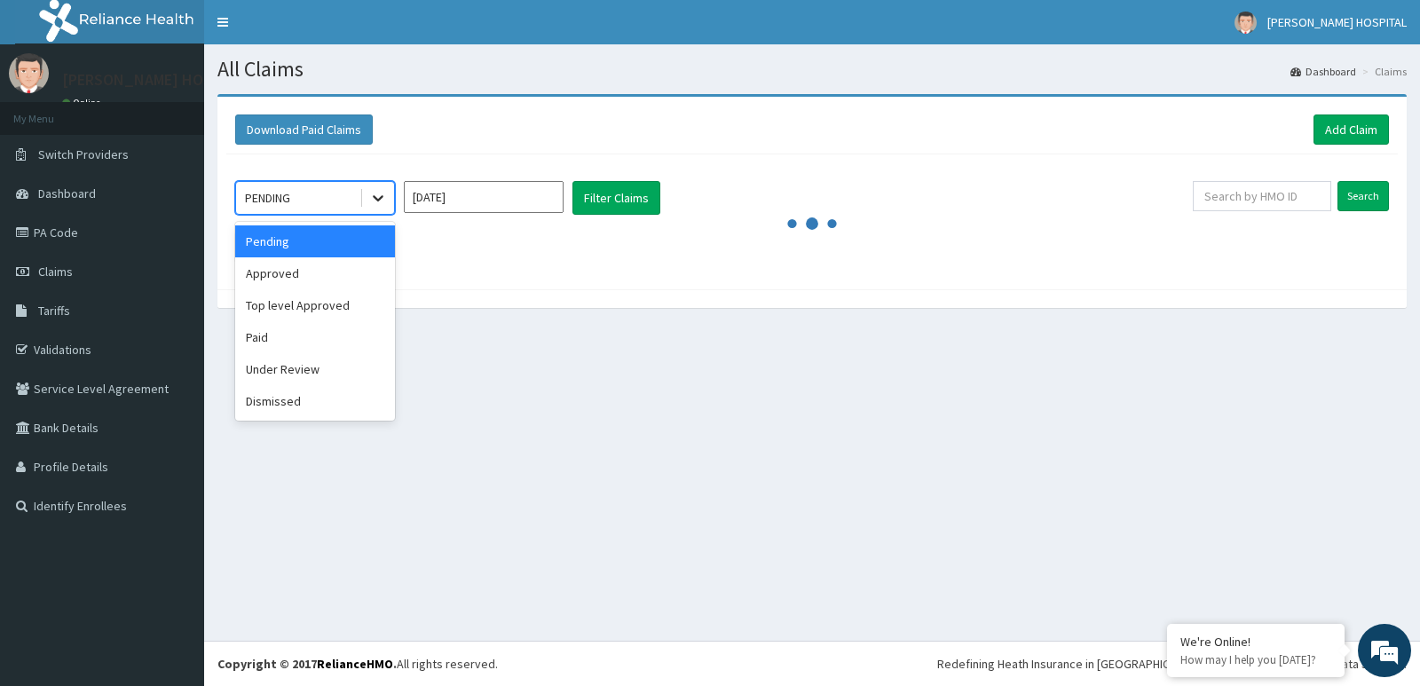
click at [379, 187] on div at bounding box center [378, 198] width 32 height 32
click at [319, 265] on div "Approved" at bounding box center [315, 273] width 160 height 32
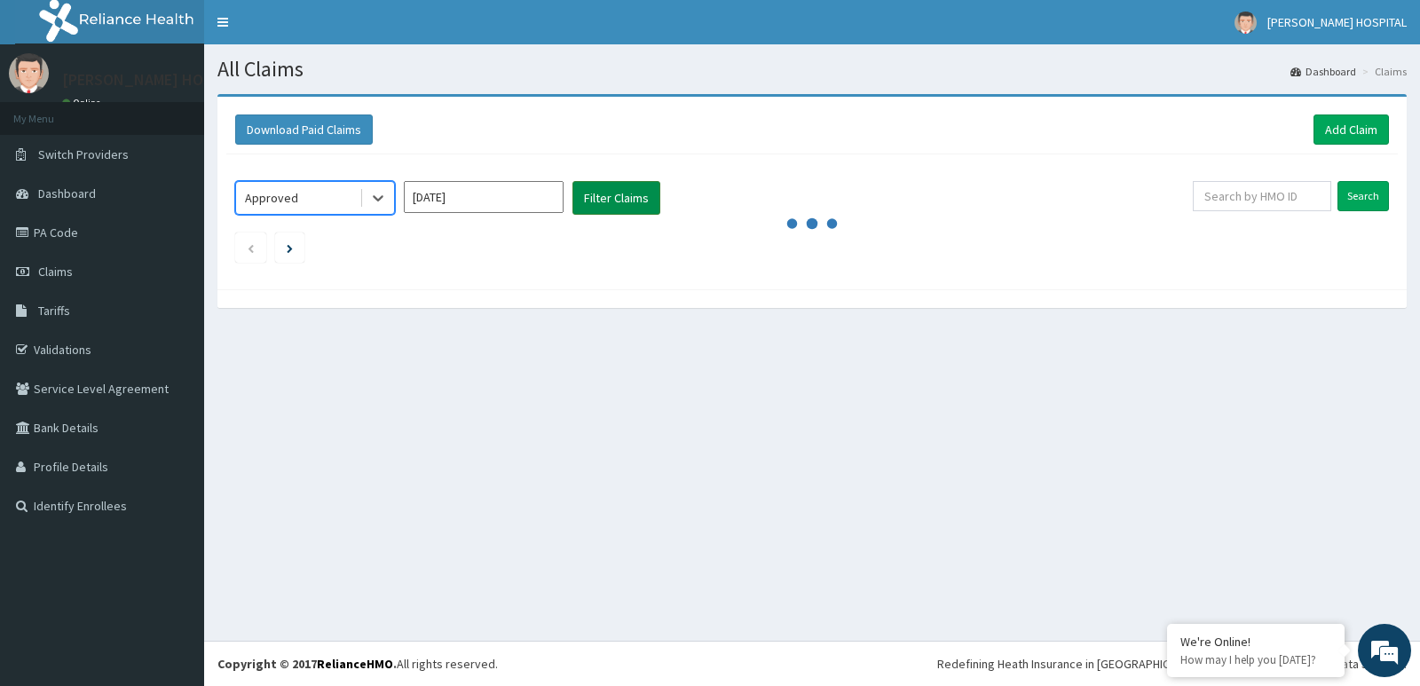
click at [604, 206] on button "Filter Claims" at bounding box center [616, 198] width 88 height 34
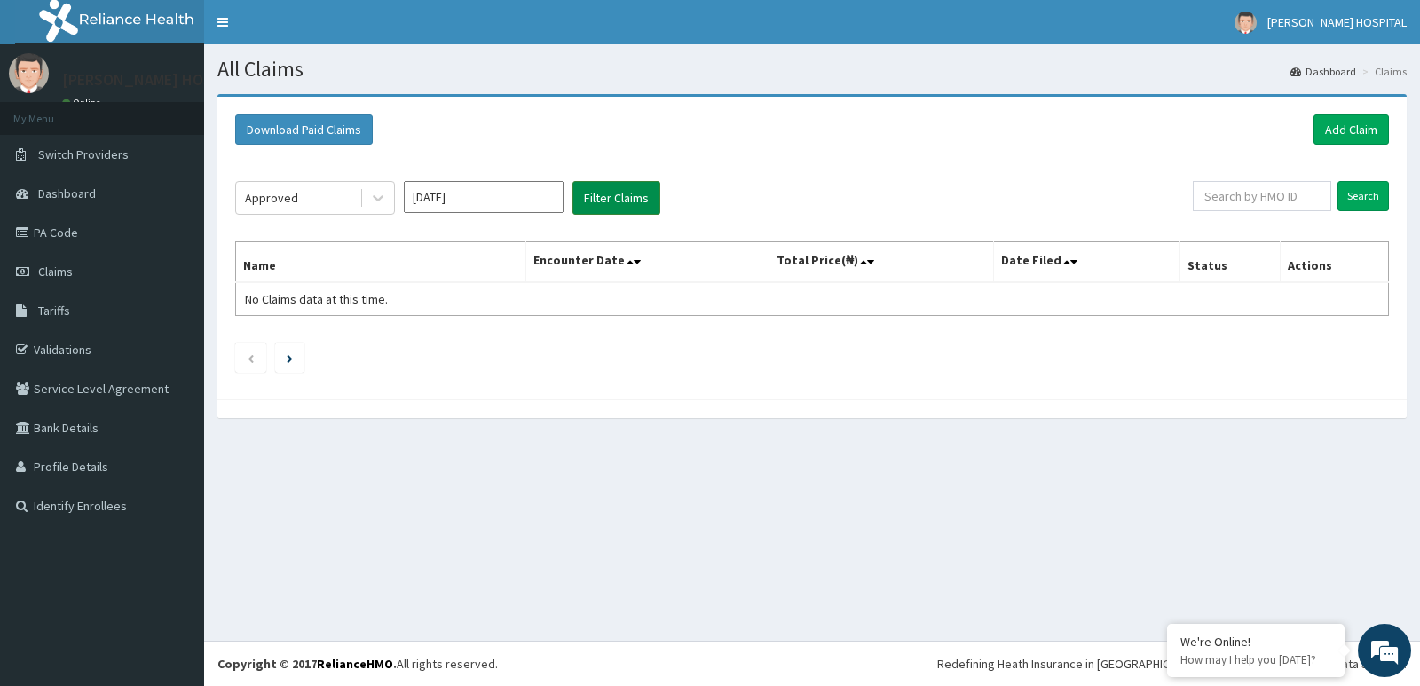
click at [604, 206] on button "Filter Claims" at bounding box center [616, 198] width 88 height 34
click at [1267, 192] on input "text" at bounding box center [1261, 196] width 139 height 30
